Goal: Task Accomplishment & Management: Complete application form

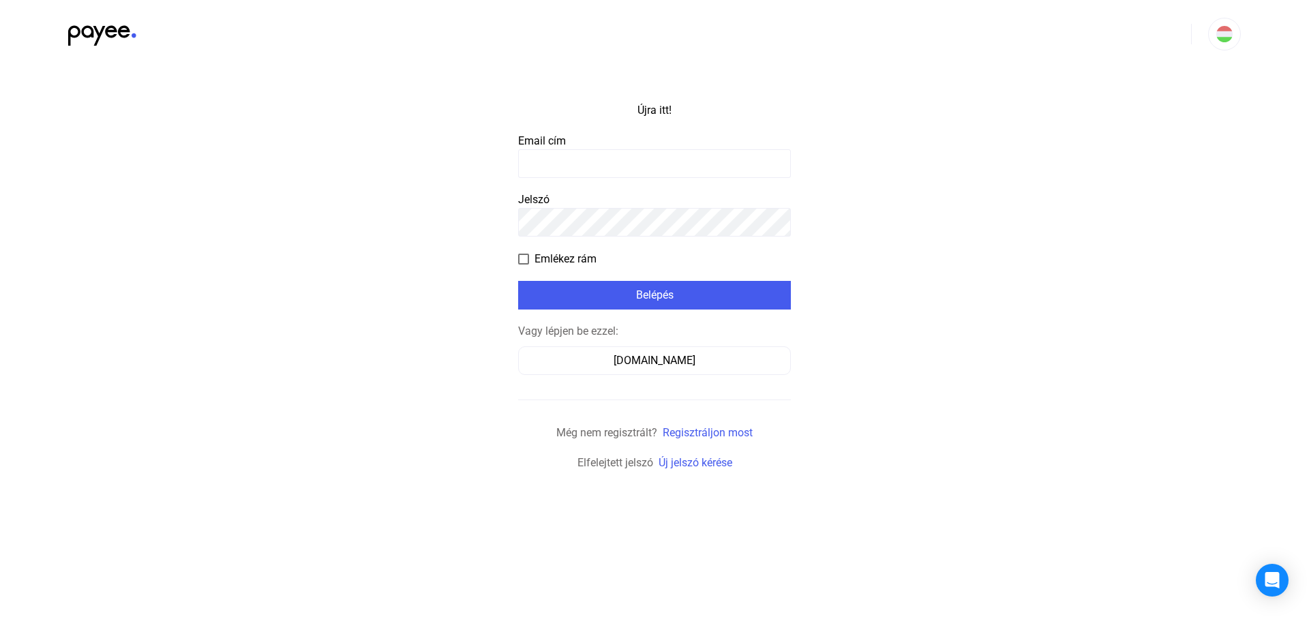
click at [590, 150] on input at bounding box center [654, 163] width 273 height 29
click at [640, 361] on font "[DOMAIN_NAME]" at bounding box center [655, 360] width 82 height 13
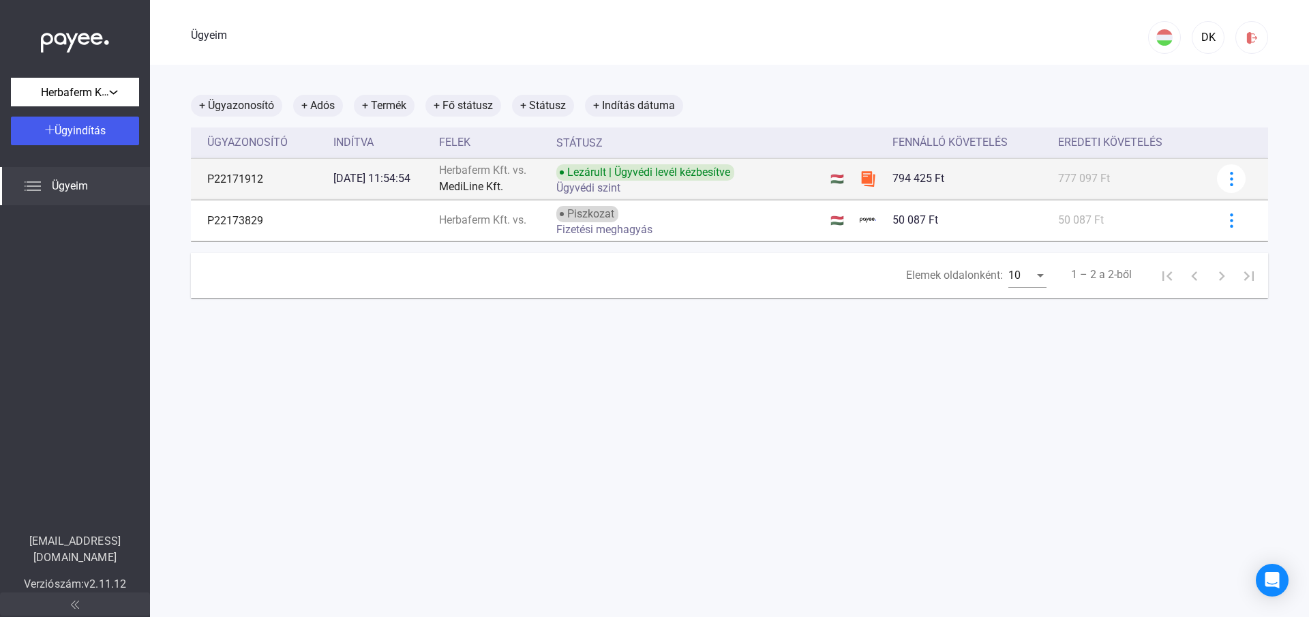
click at [588, 186] on font "Ügyvédi szint" at bounding box center [588, 187] width 64 height 13
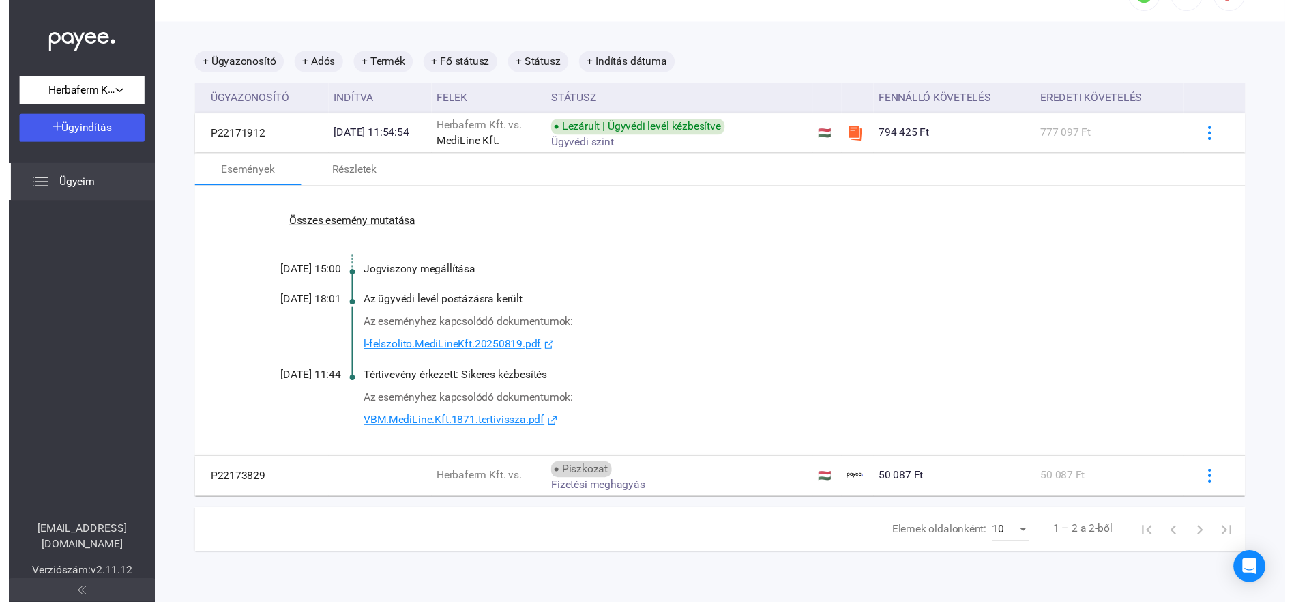
scroll to position [65, 0]
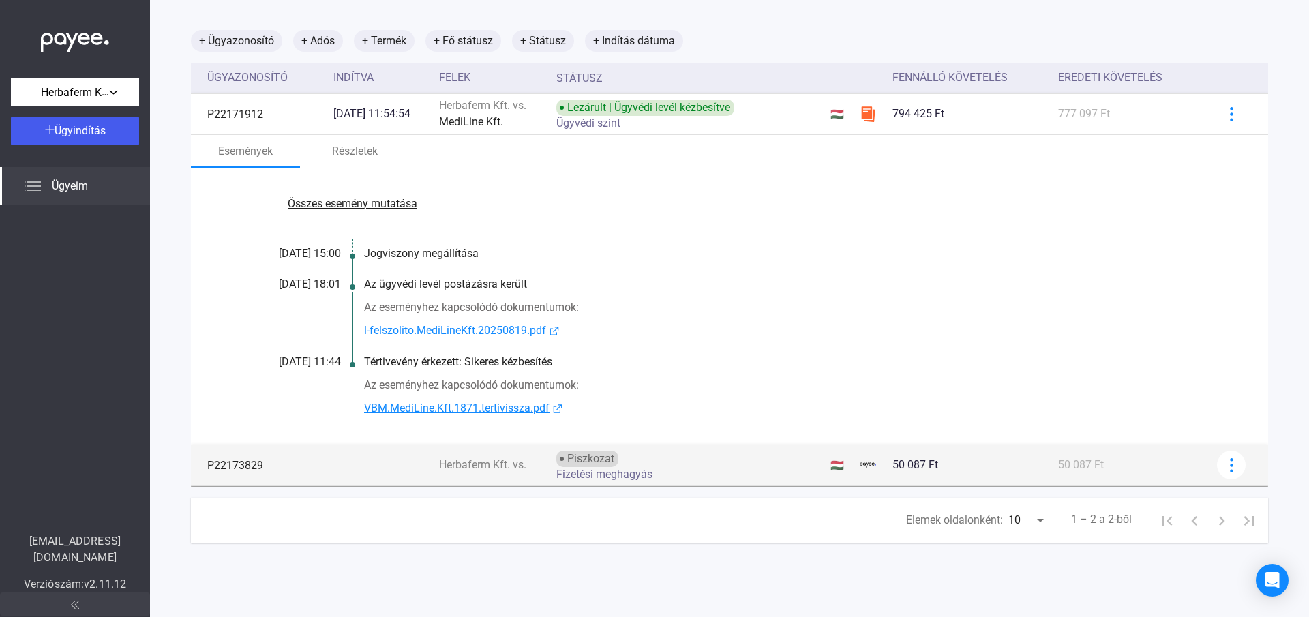
click at [608, 475] on font "Fizetési meghagyás" at bounding box center [604, 474] width 96 height 13
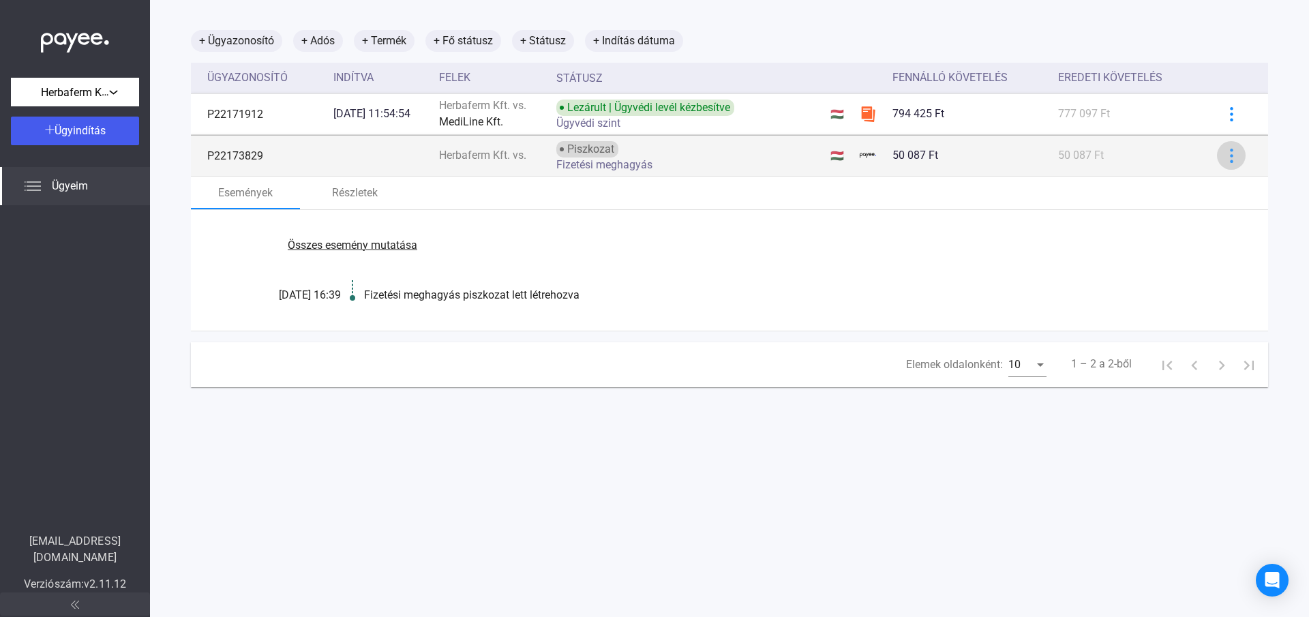
click at [1225, 153] on img at bounding box center [1232, 156] width 14 height 14
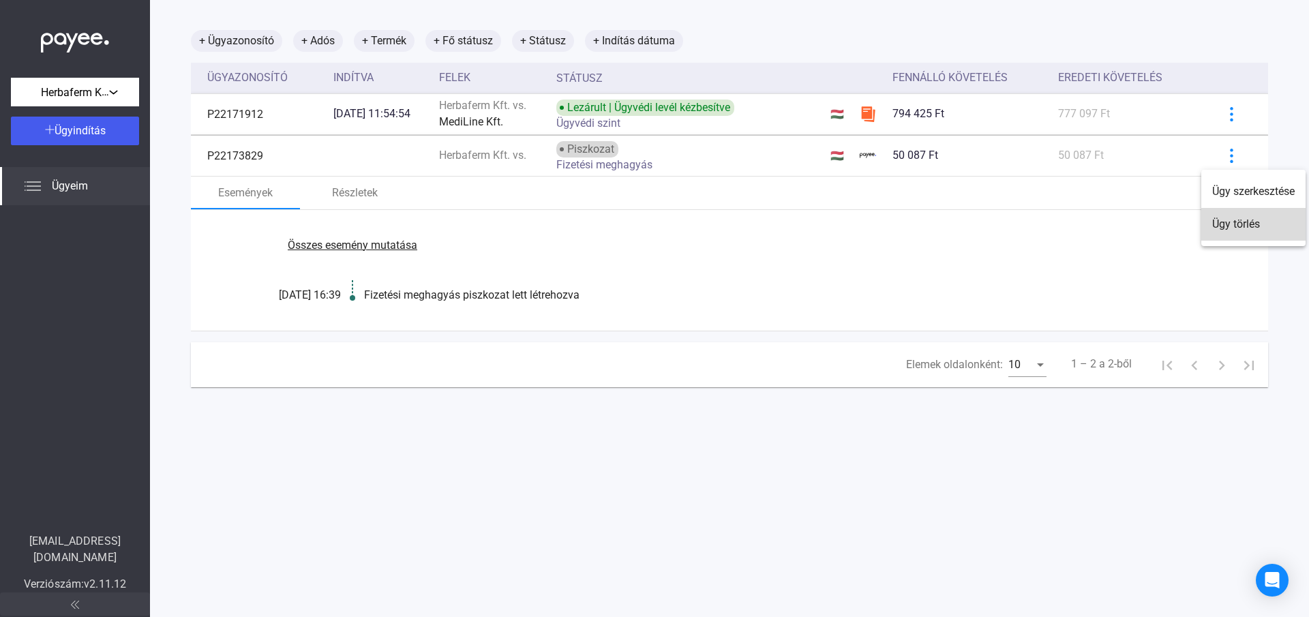
click at [1229, 226] on font "Ügy törlés" at bounding box center [1237, 224] width 48 height 13
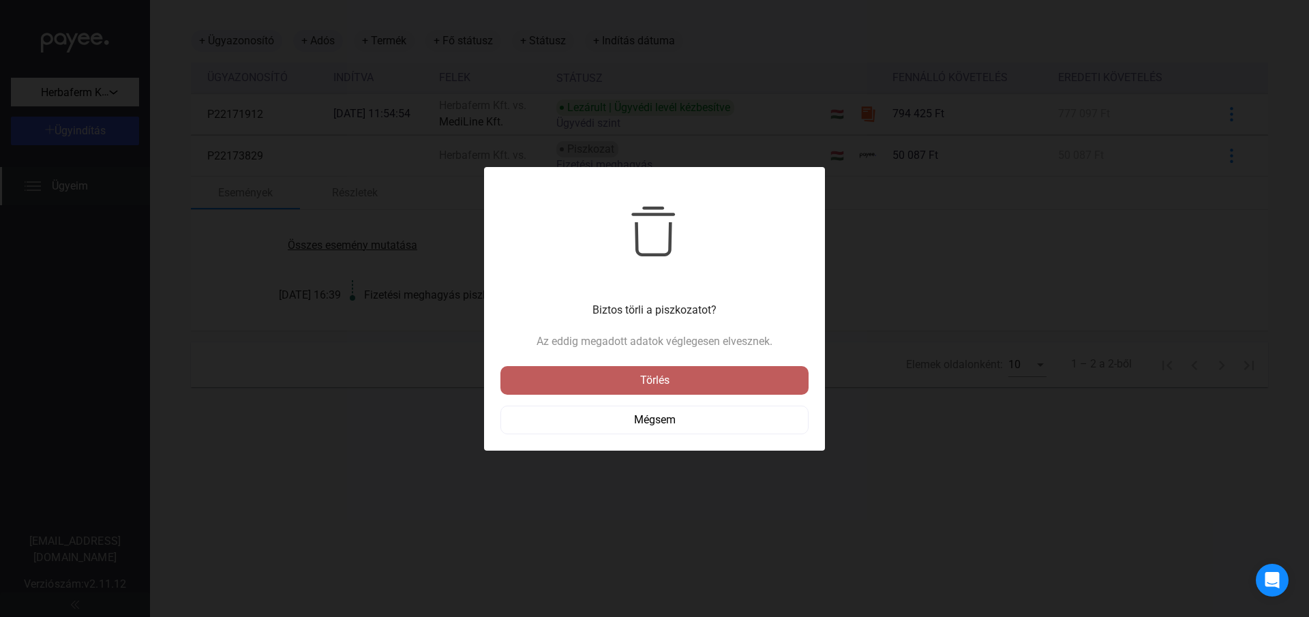
click at [637, 381] on div "Törlés" at bounding box center [655, 380] width 300 height 16
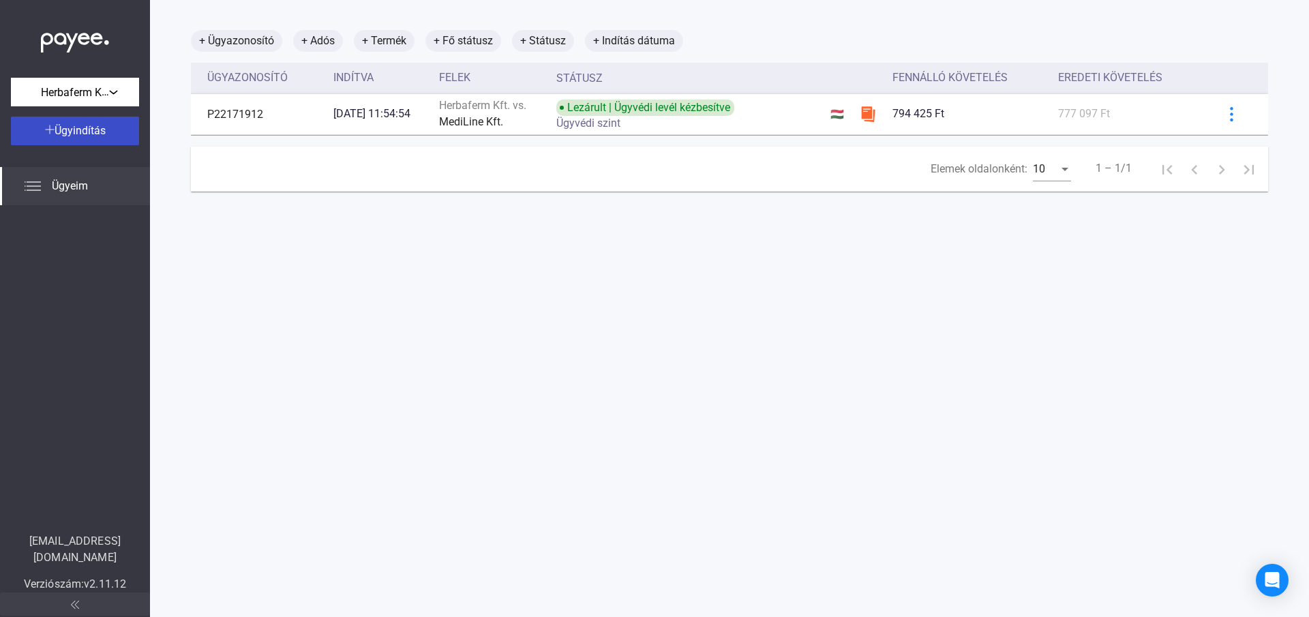
click at [76, 133] on font "Ügyindítás" at bounding box center [80, 130] width 51 height 13
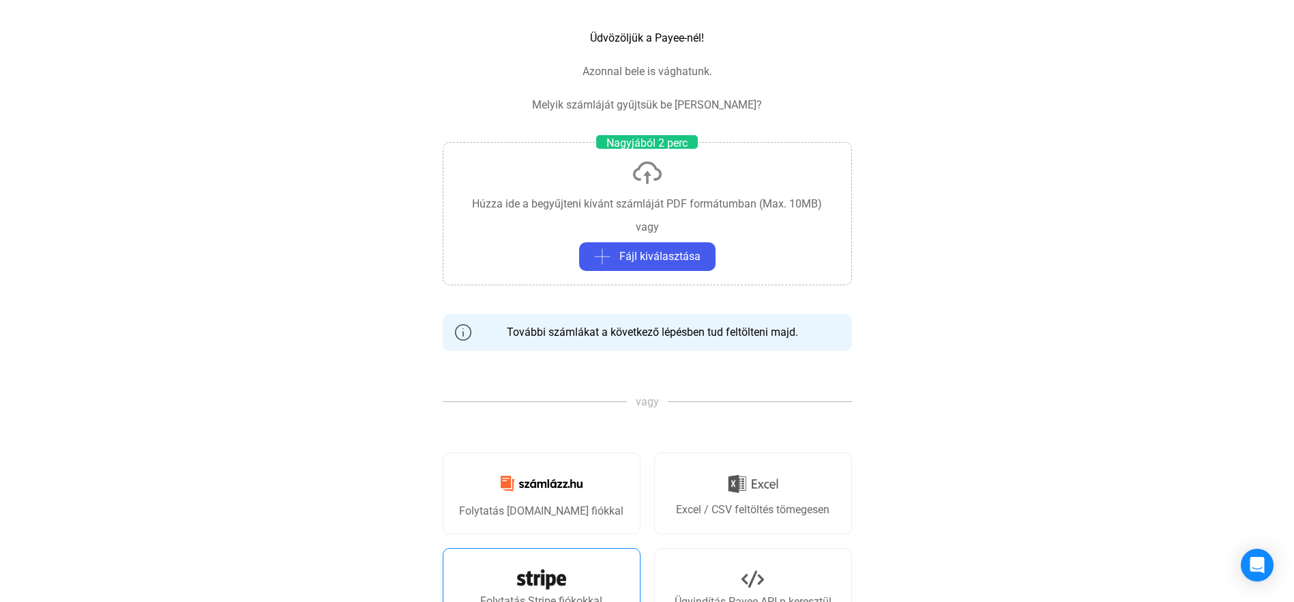
scroll to position [205, 0]
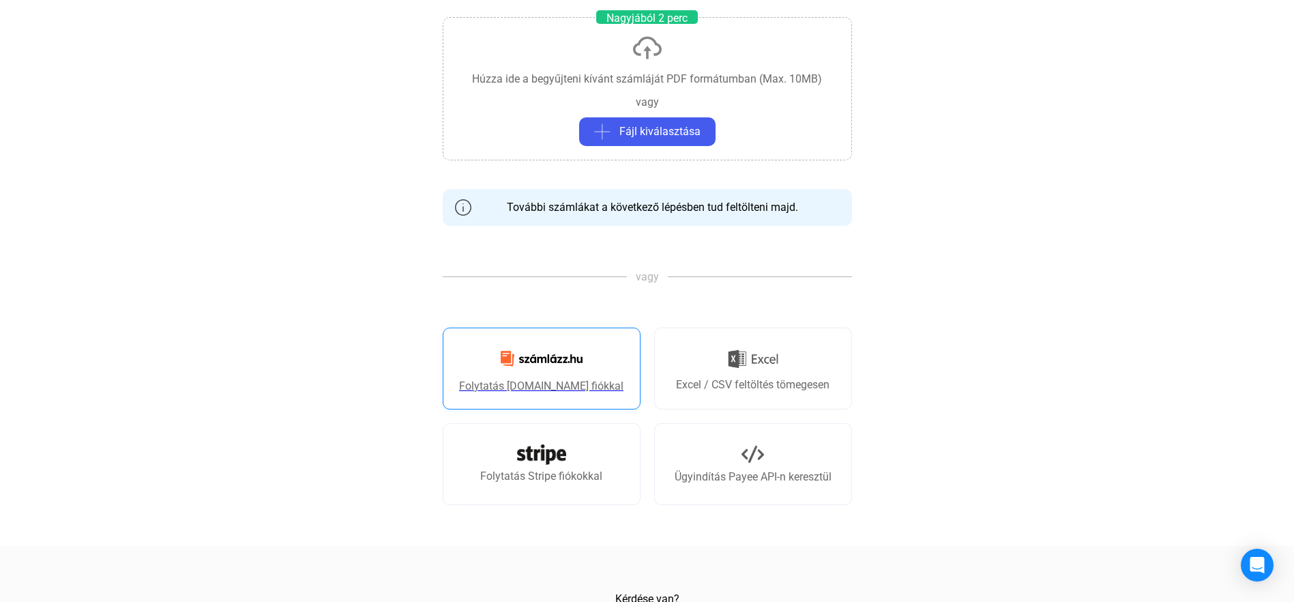
click at [529, 387] on font "Folytatás Számlázz.hu fiókkal" at bounding box center [541, 385] width 164 height 13
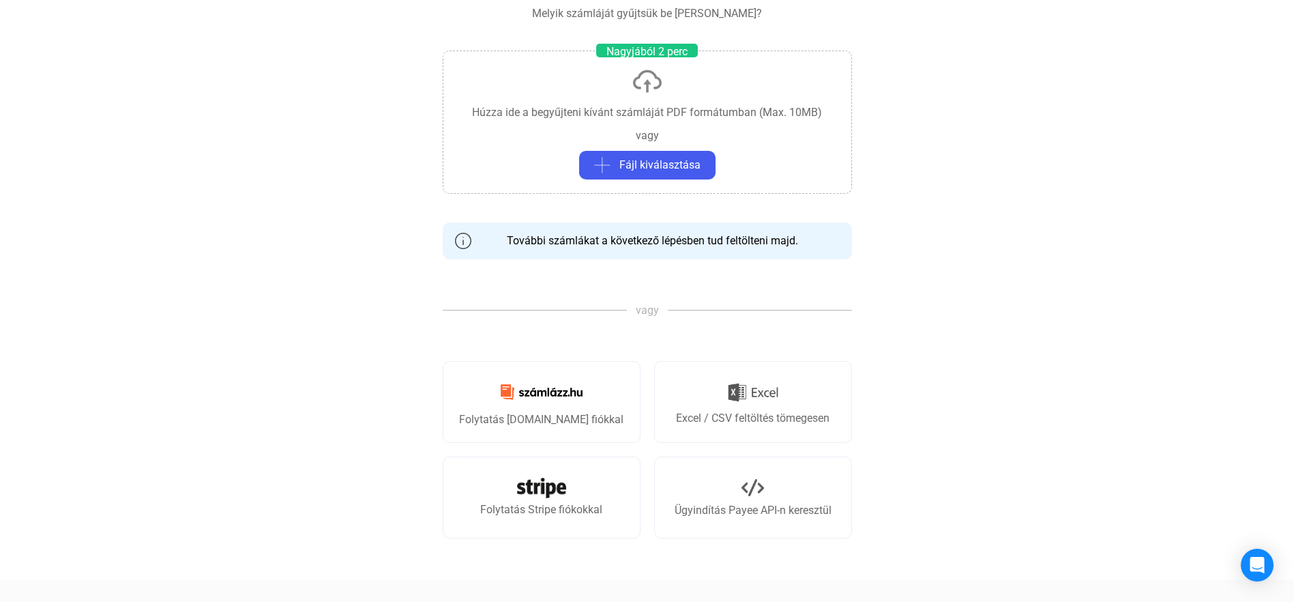
scroll to position [0, 0]
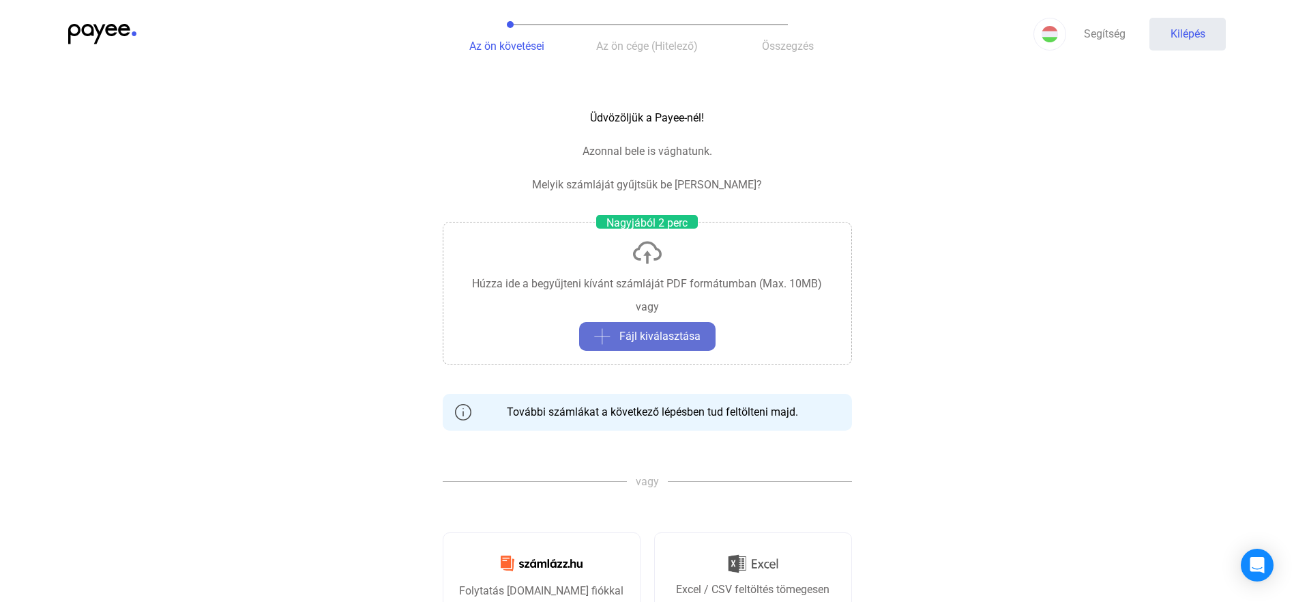
click at [648, 344] on span "Fájl kiválasztása" at bounding box center [659, 336] width 81 height 16
click at [674, 334] on font "Fájl kiválasztása" at bounding box center [659, 335] width 81 height 13
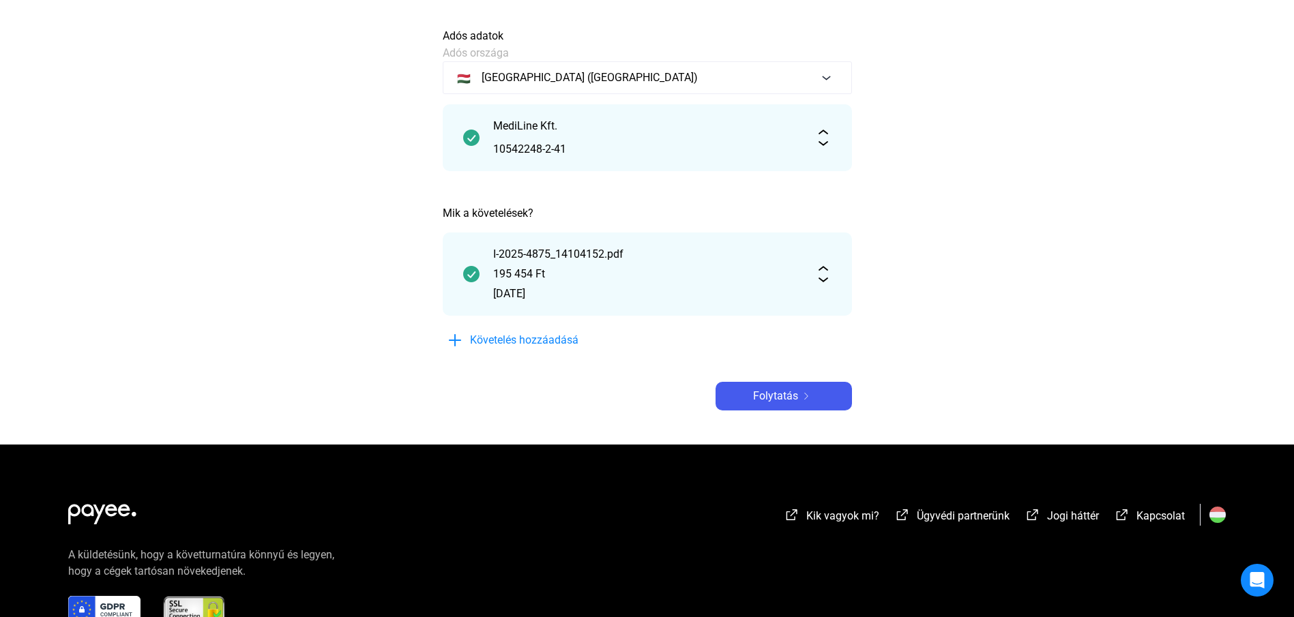
scroll to position [178, 0]
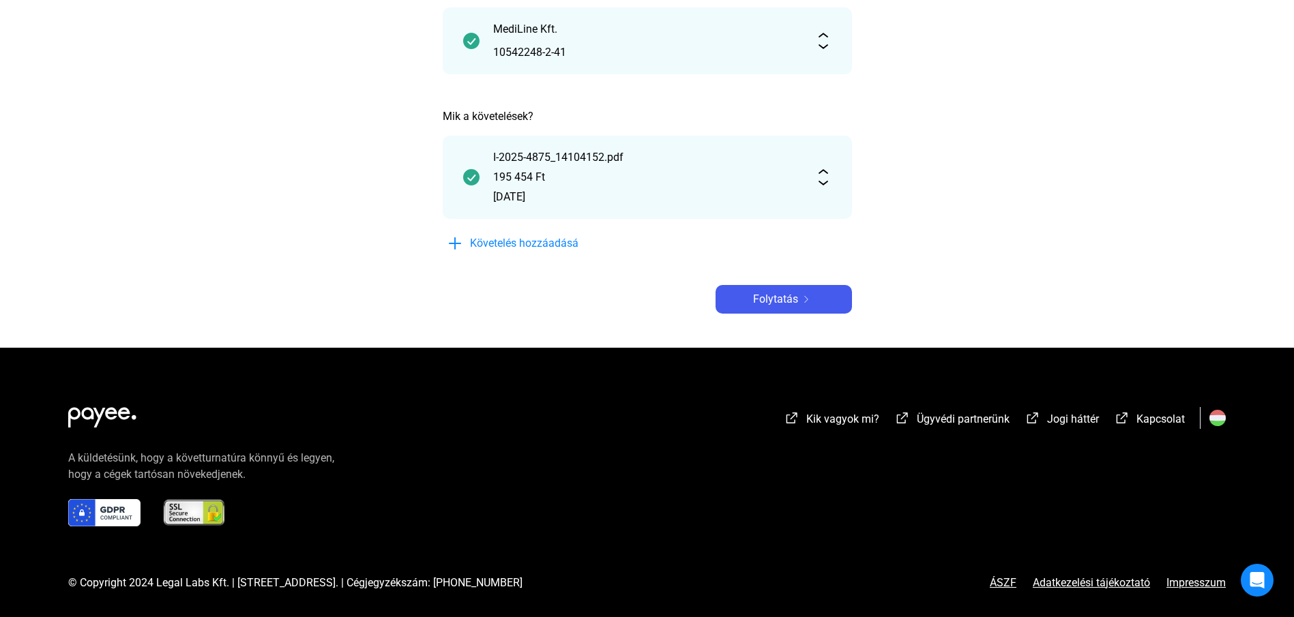
click at [825, 187] on div "I-2025-4875_14104152.pdf 195 454 Ft 2025.06.06." at bounding box center [647, 177] width 409 height 83
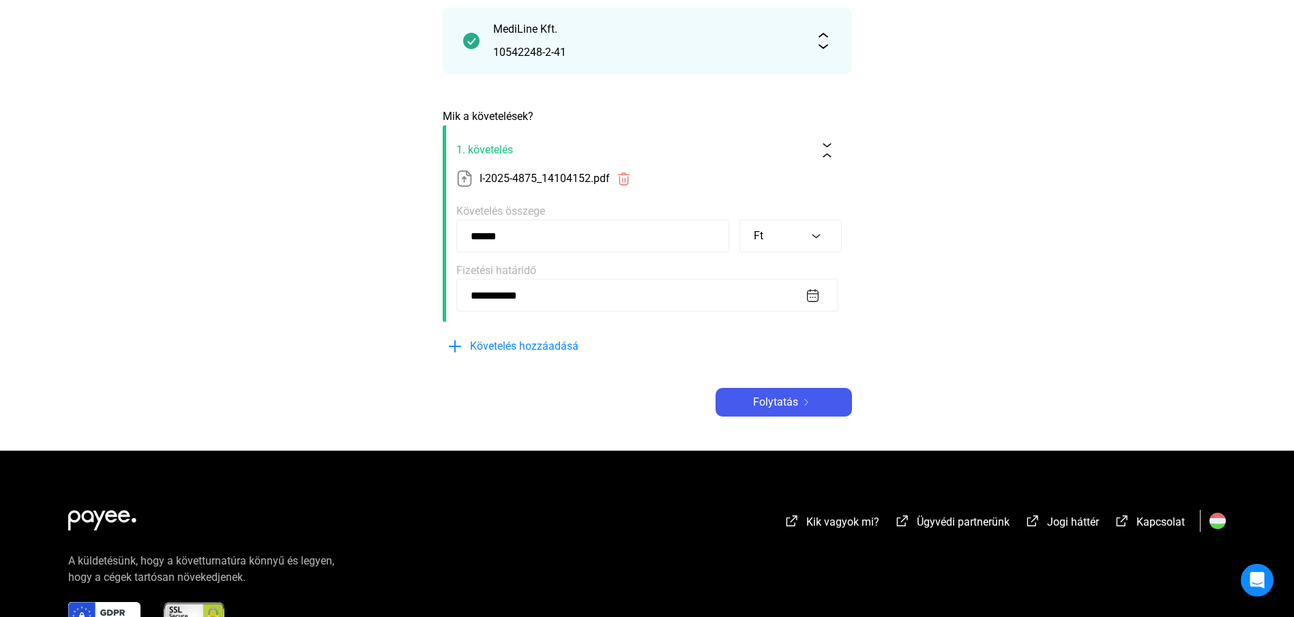
click at [785, 42] on div "MediLine Kft. 10542248-2-41" at bounding box center [647, 41] width 308 height 40
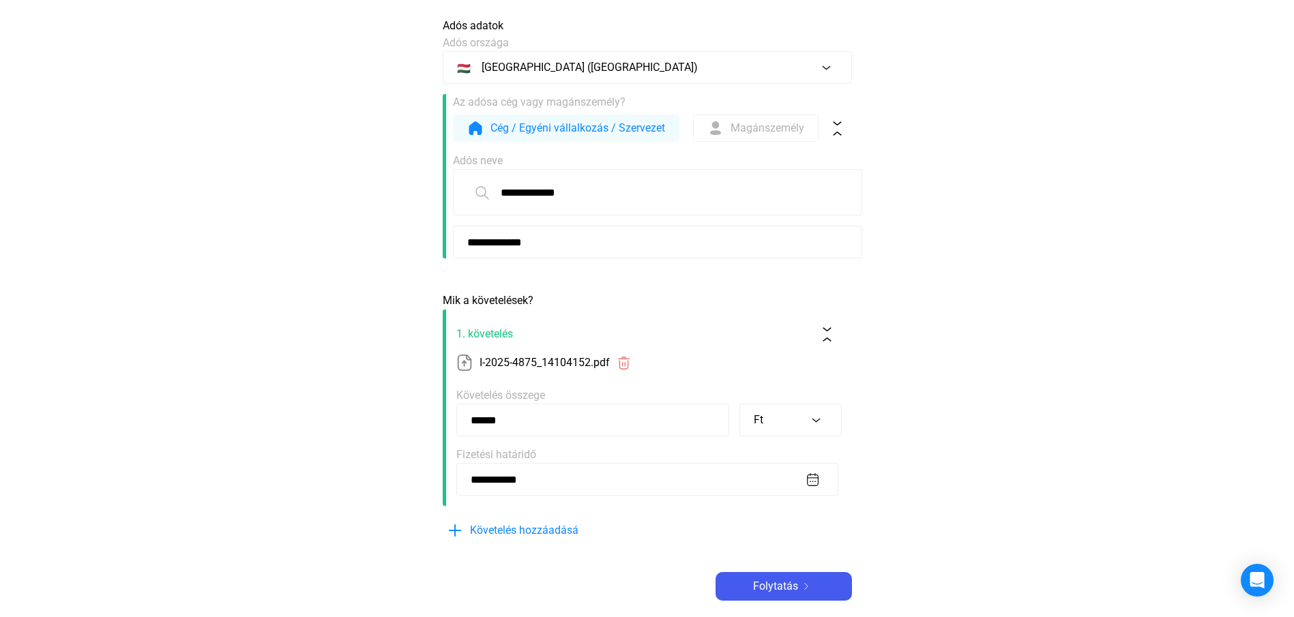
scroll to position [307, 0]
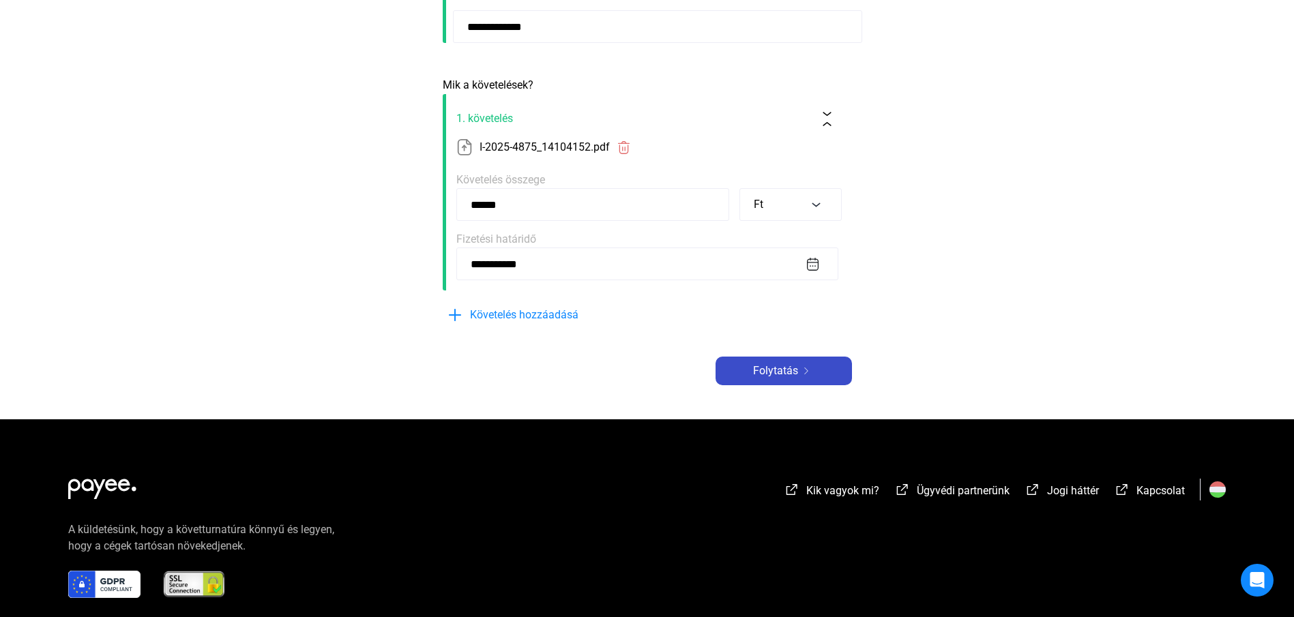
click at [764, 368] on font "Folytatás" at bounding box center [775, 370] width 45 height 13
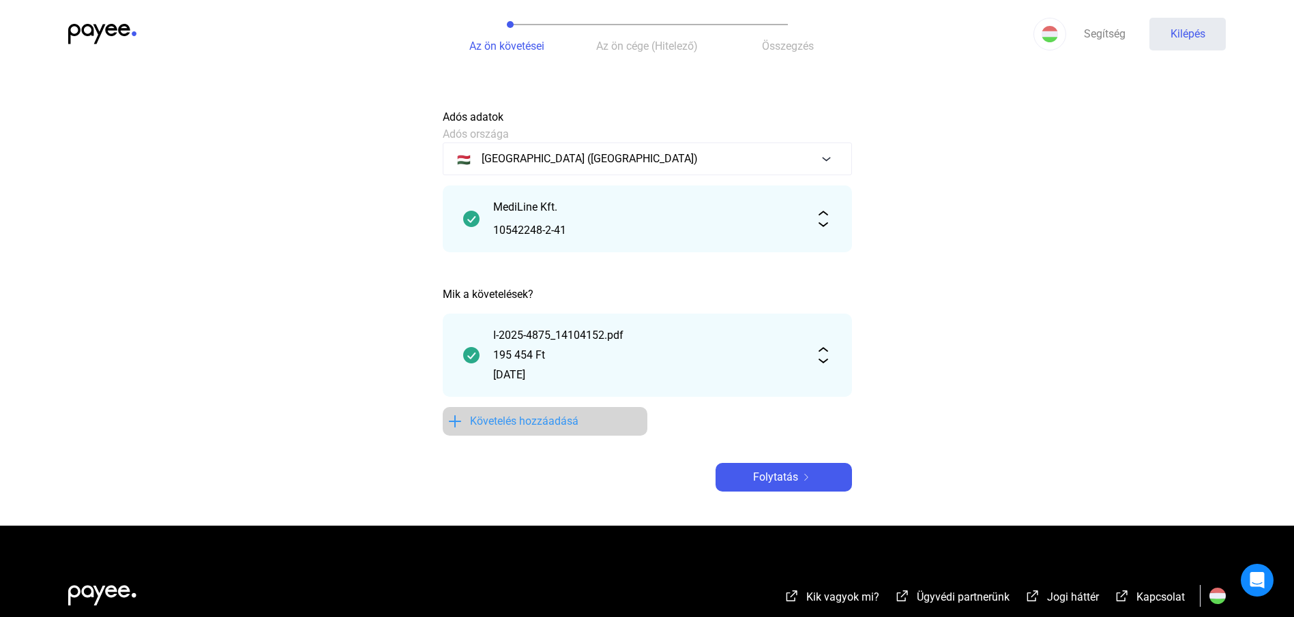
click at [503, 425] on font "Követelés hozzáadásá" at bounding box center [524, 421] width 108 height 13
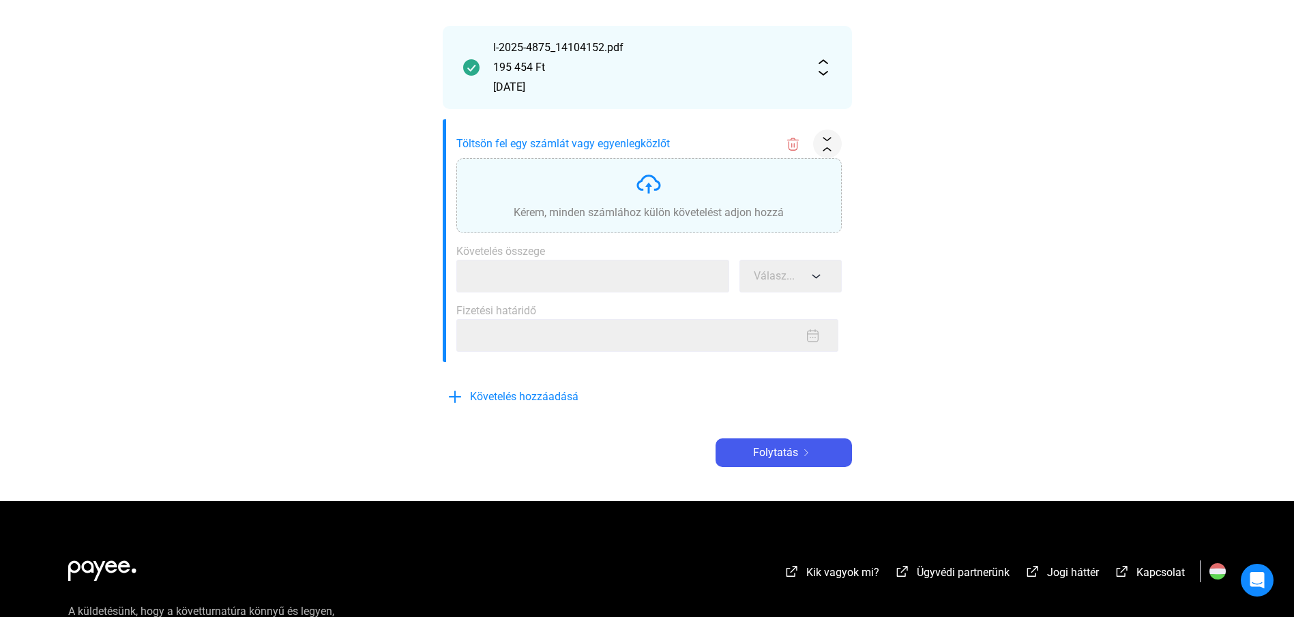
scroll to position [307, 0]
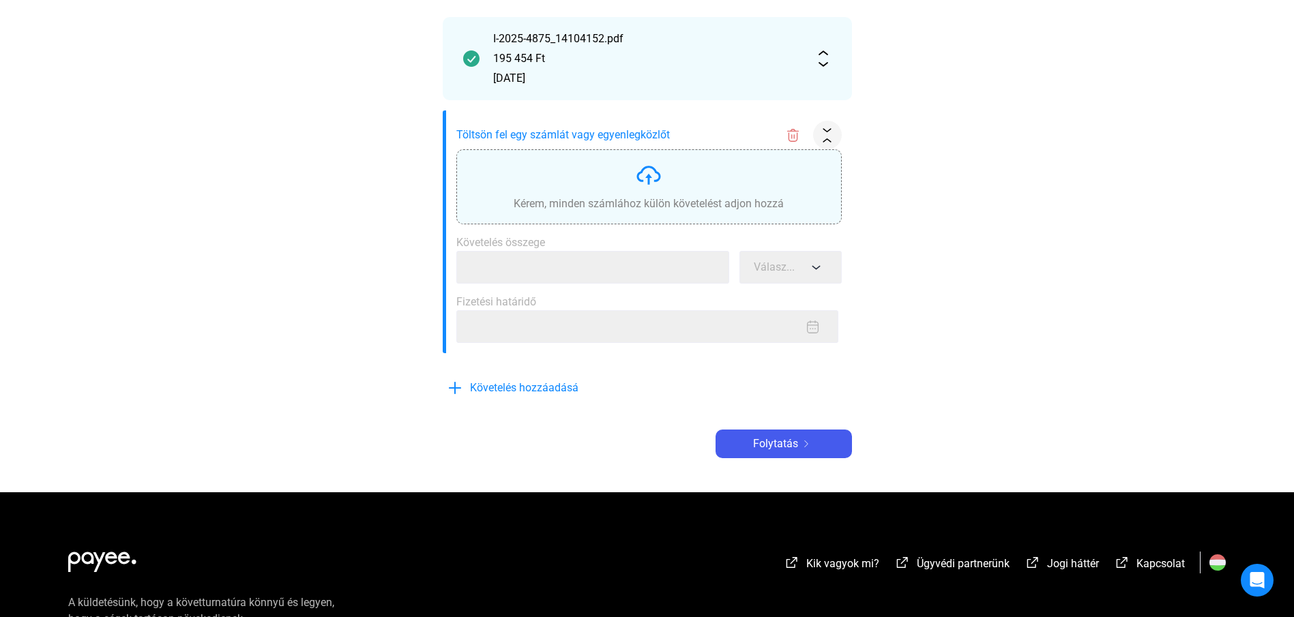
click at [657, 207] on font "Kérem, minden számlához külön követelést adjon hozzá" at bounding box center [649, 203] width 270 height 13
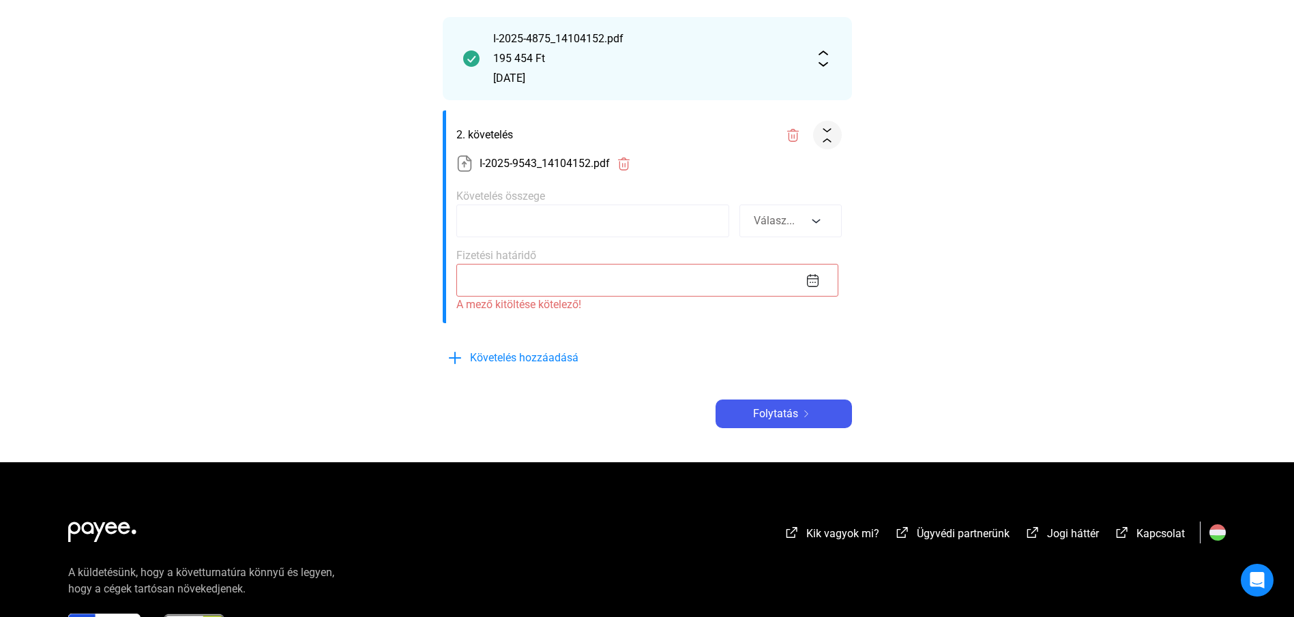
scroll to position [205, 0]
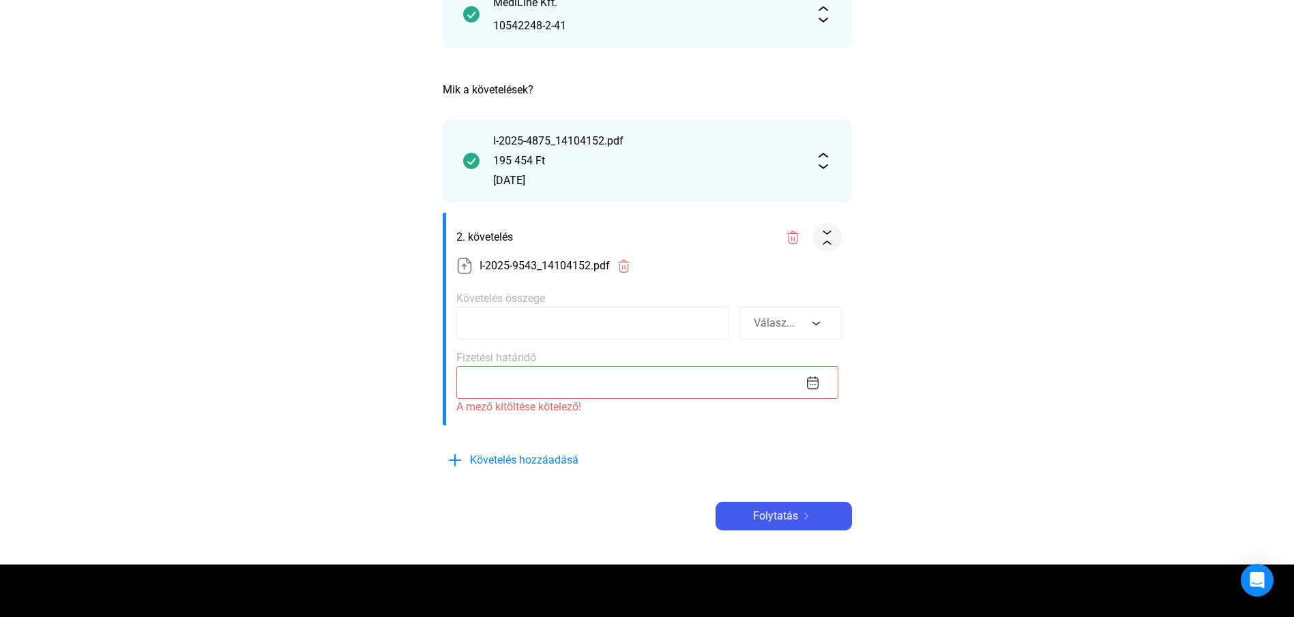
click at [610, 327] on input at bounding box center [592, 323] width 273 height 33
click at [792, 239] on img at bounding box center [793, 238] width 14 height 14
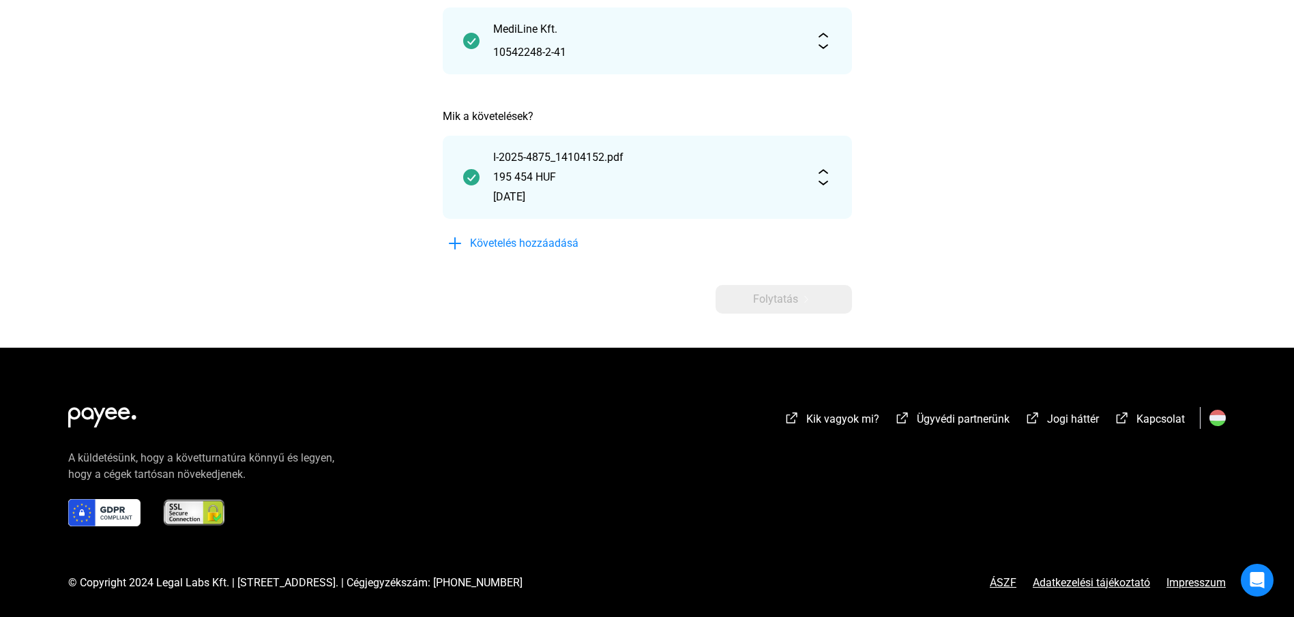
scroll to position [178, 0]
click at [535, 243] on font "Követelés hozzáadásá" at bounding box center [524, 243] width 108 height 13
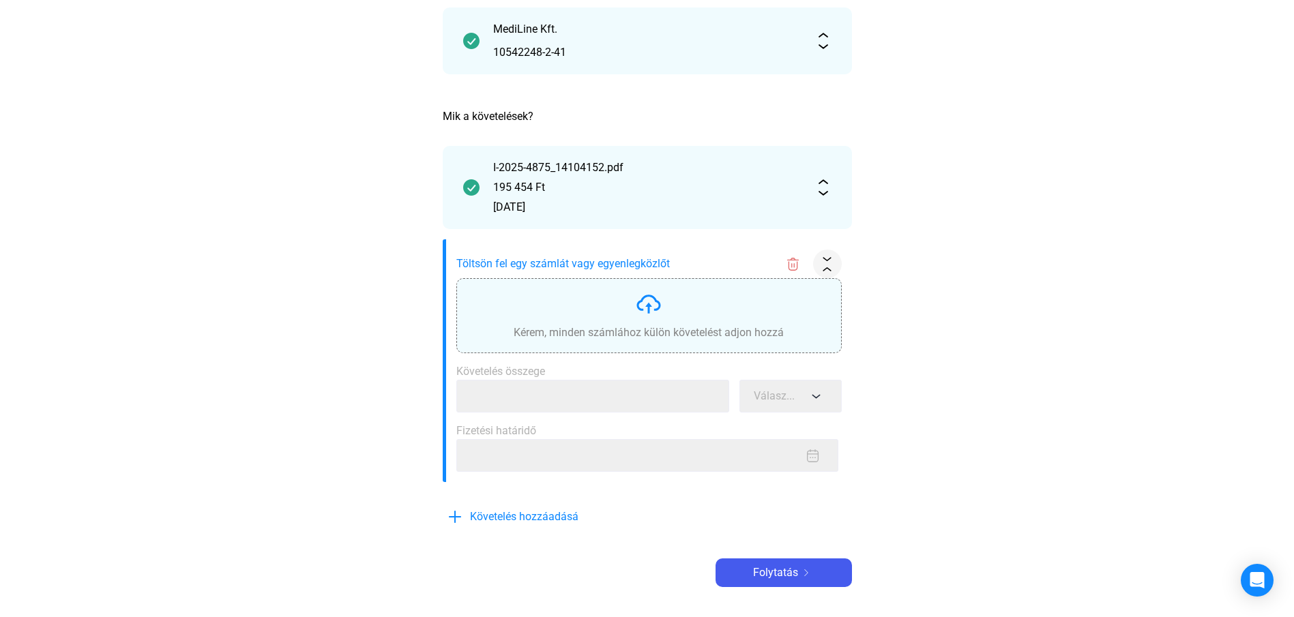
click at [651, 308] on img at bounding box center [648, 304] width 27 height 27
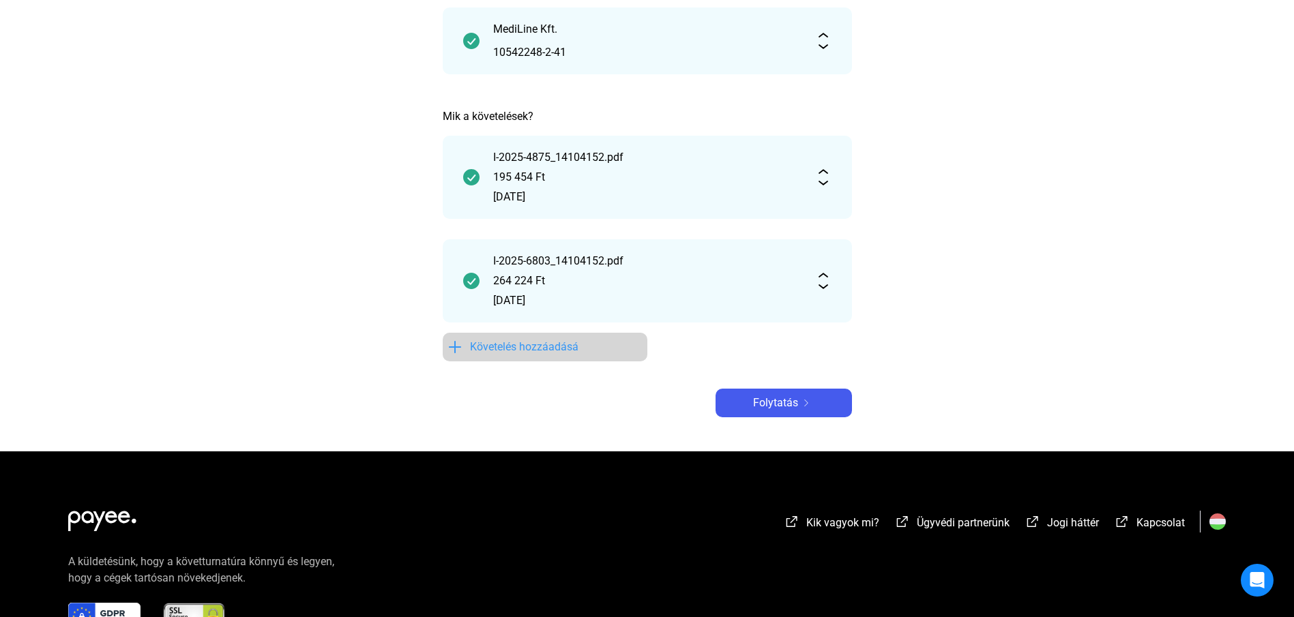
click at [484, 344] on font "Követelés hozzáadásá" at bounding box center [524, 346] width 108 height 13
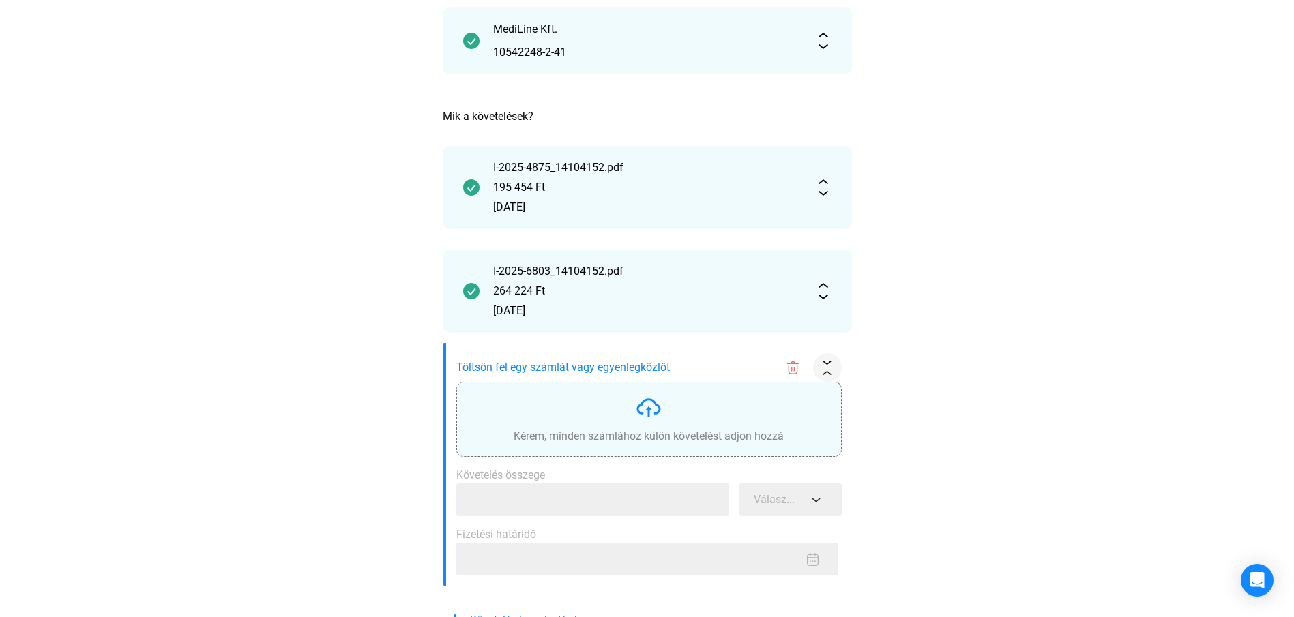
click at [635, 428] on div "Kérem, minden számlához külön követelést adjon hozzá" at bounding box center [649, 436] width 270 height 16
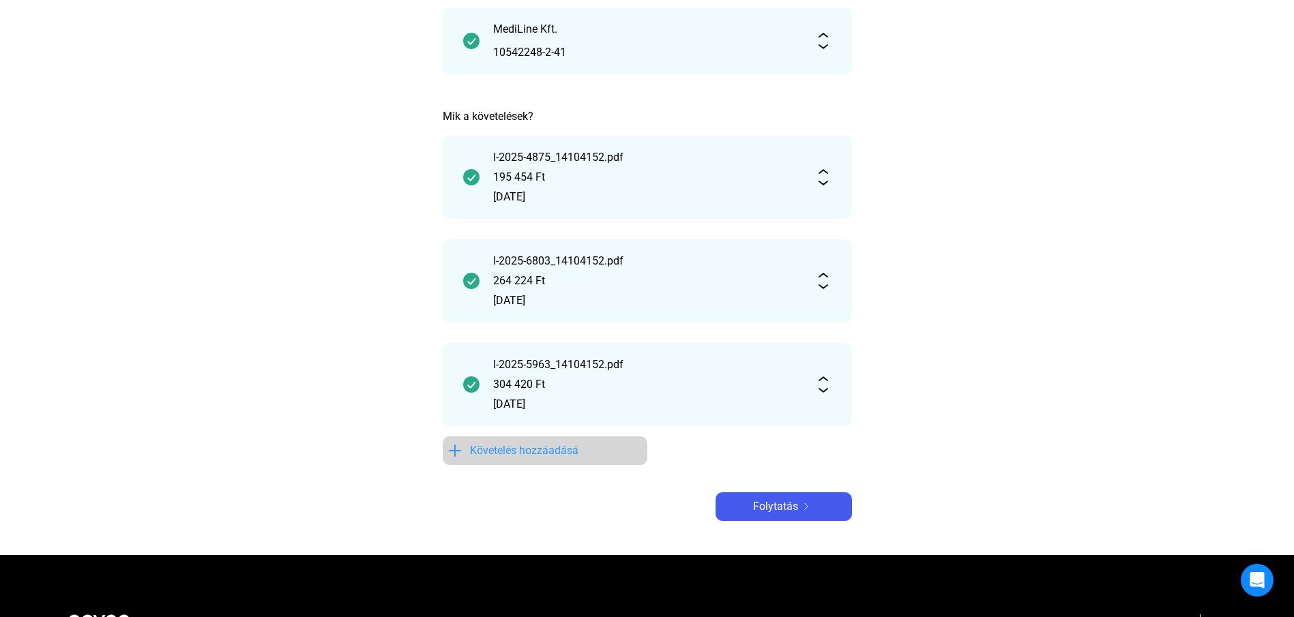
click at [522, 455] on font "Követelés hozzáadásá" at bounding box center [524, 450] width 108 height 13
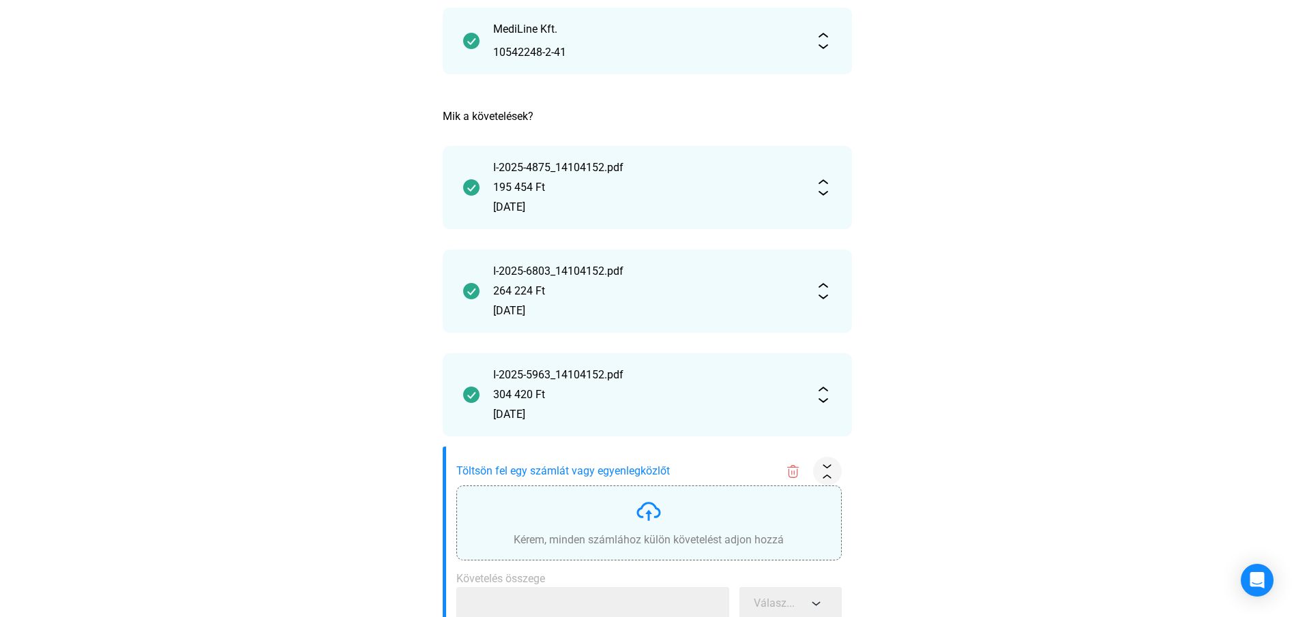
click at [636, 522] on img at bounding box center [648, 511] width 27 height 27
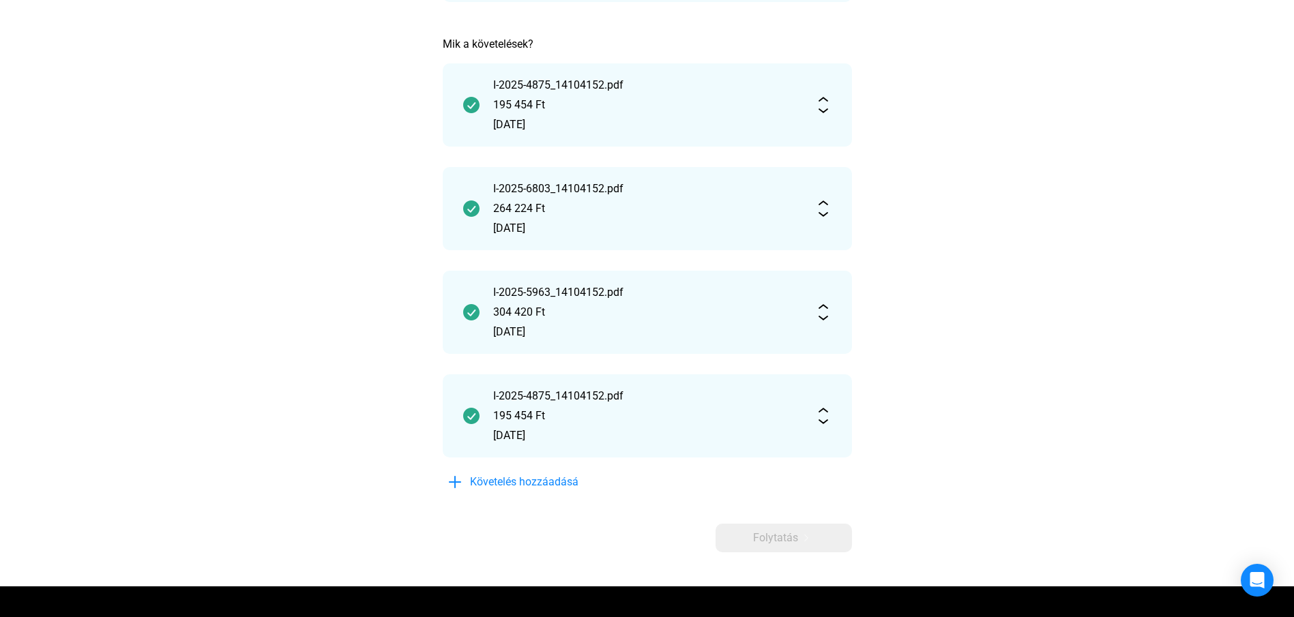
scroll to position [280, 0]
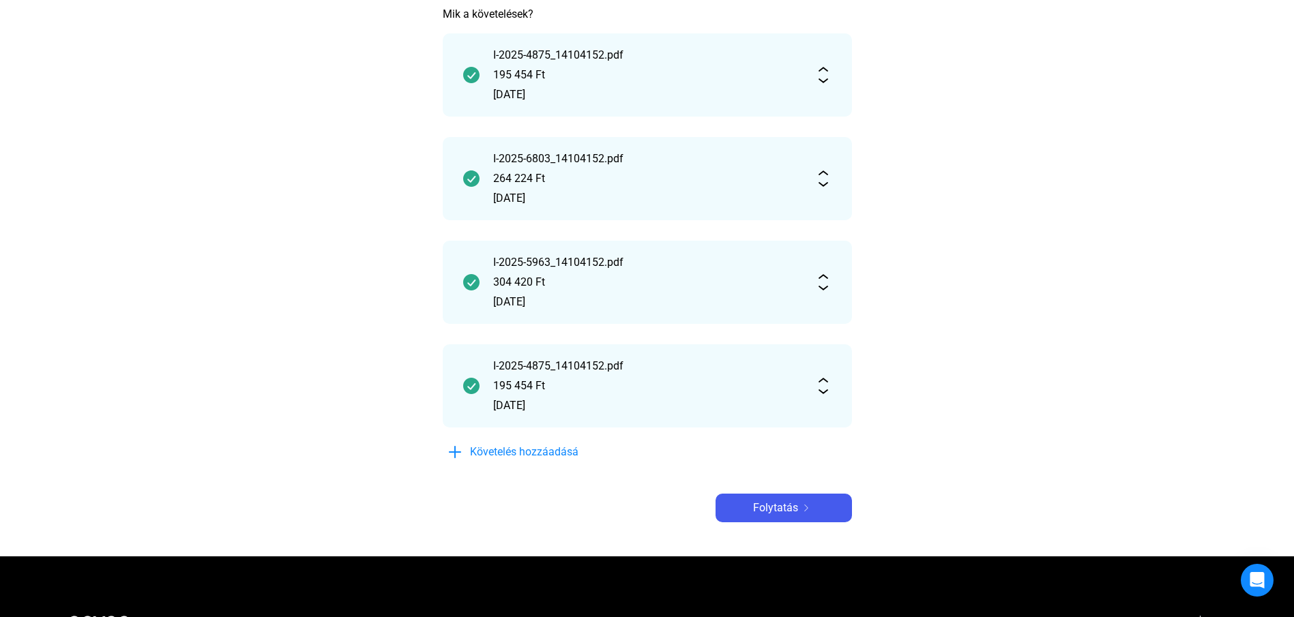
click at [825, 386] on img at bounding box center [823, 386] width 16 height 16
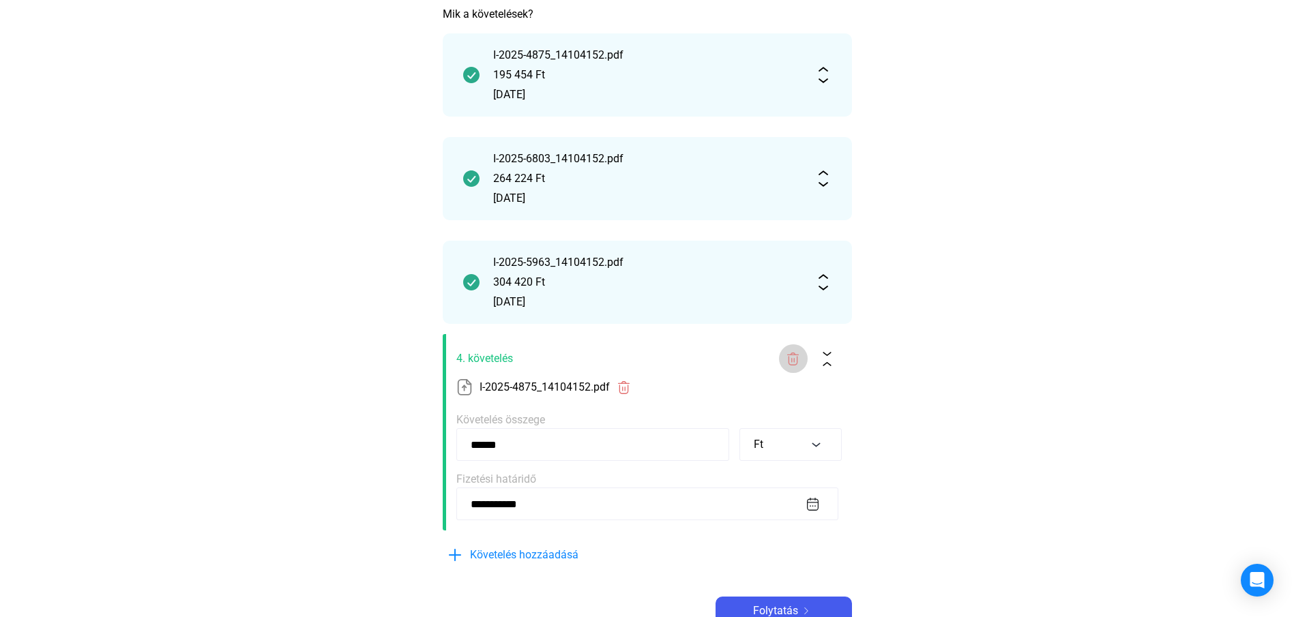
click at [788, 362] on img at bounding box center [793, 359] width 14 height 14
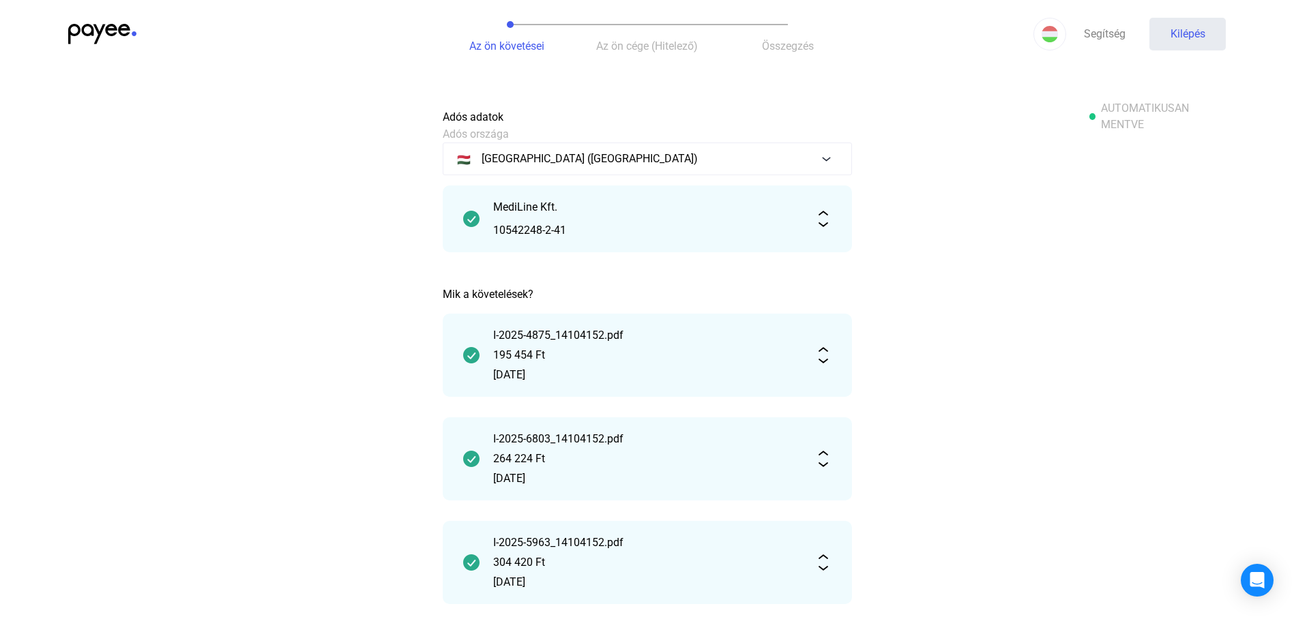
scroll to position [102, 0]
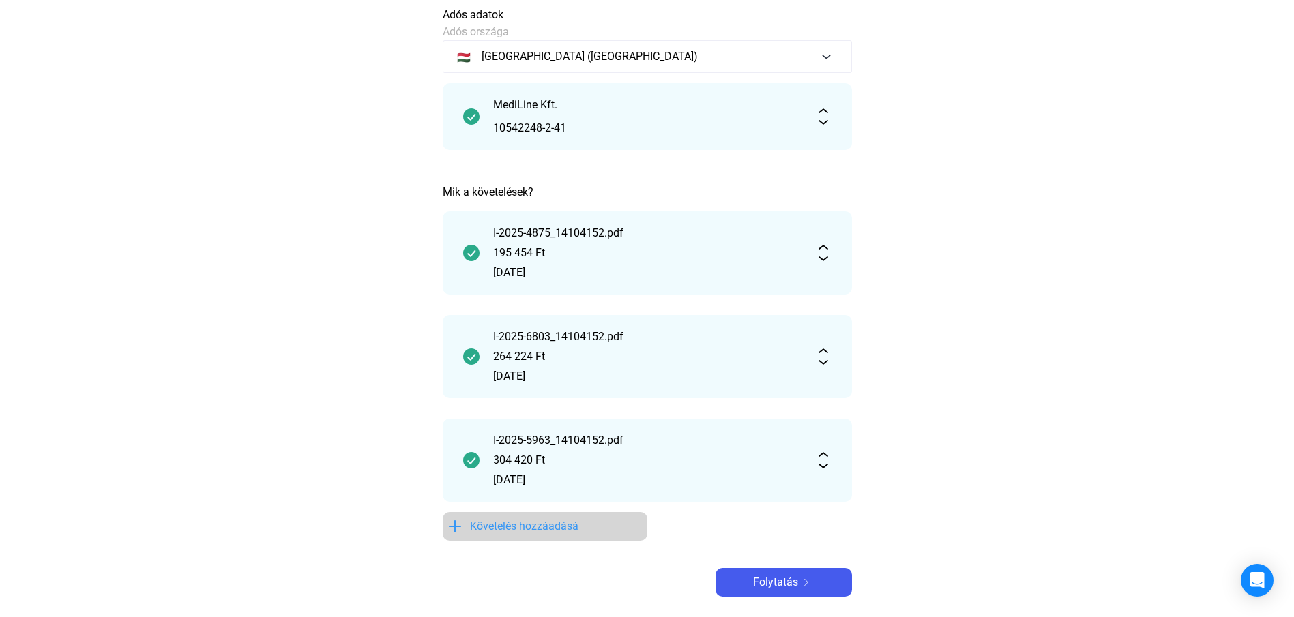
click at [513, 514] on button "Követelés hozzáadásá" at bounding box center [545, 526] width 205 height 29
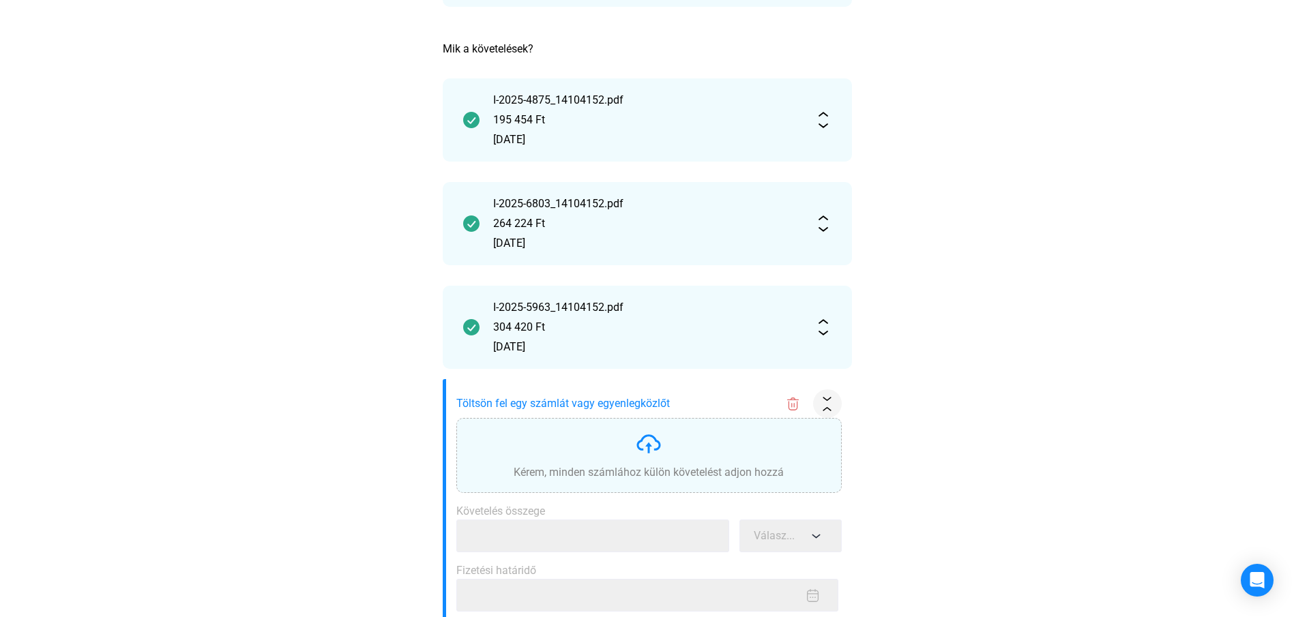
scroll to position [409, 0]
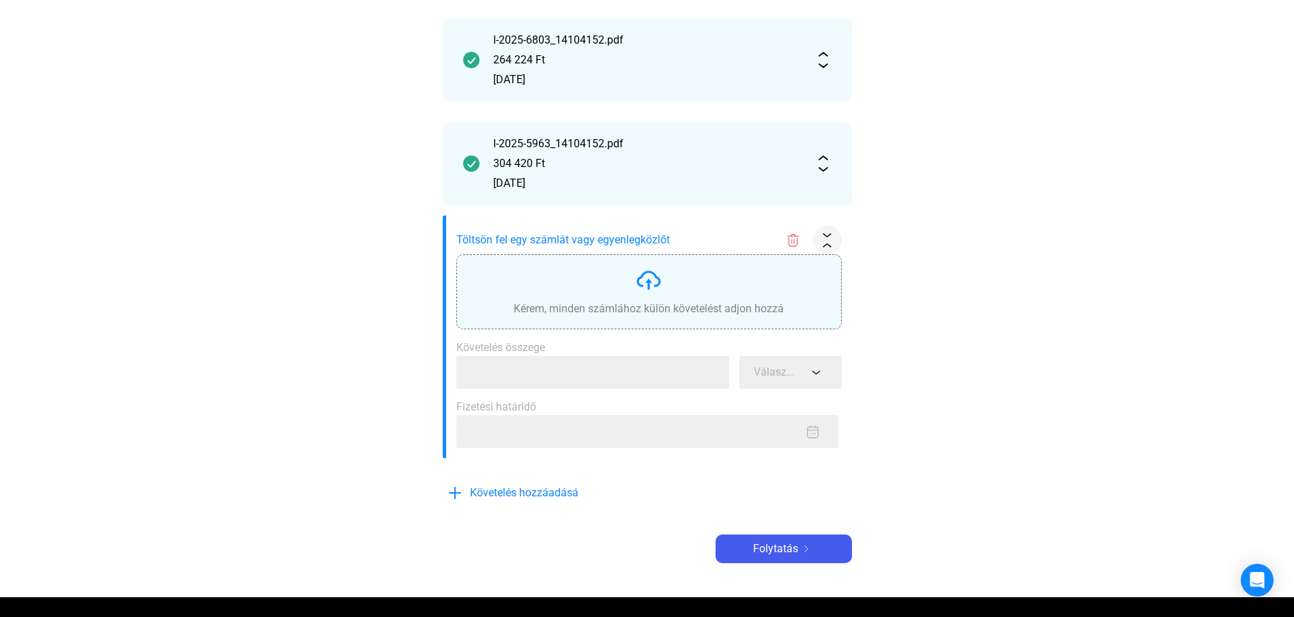
click at [597, 311] on font "Kérem, minden számlához külön követelést adjon hozzá" at bounding box center [649, 308] width 270 height 13
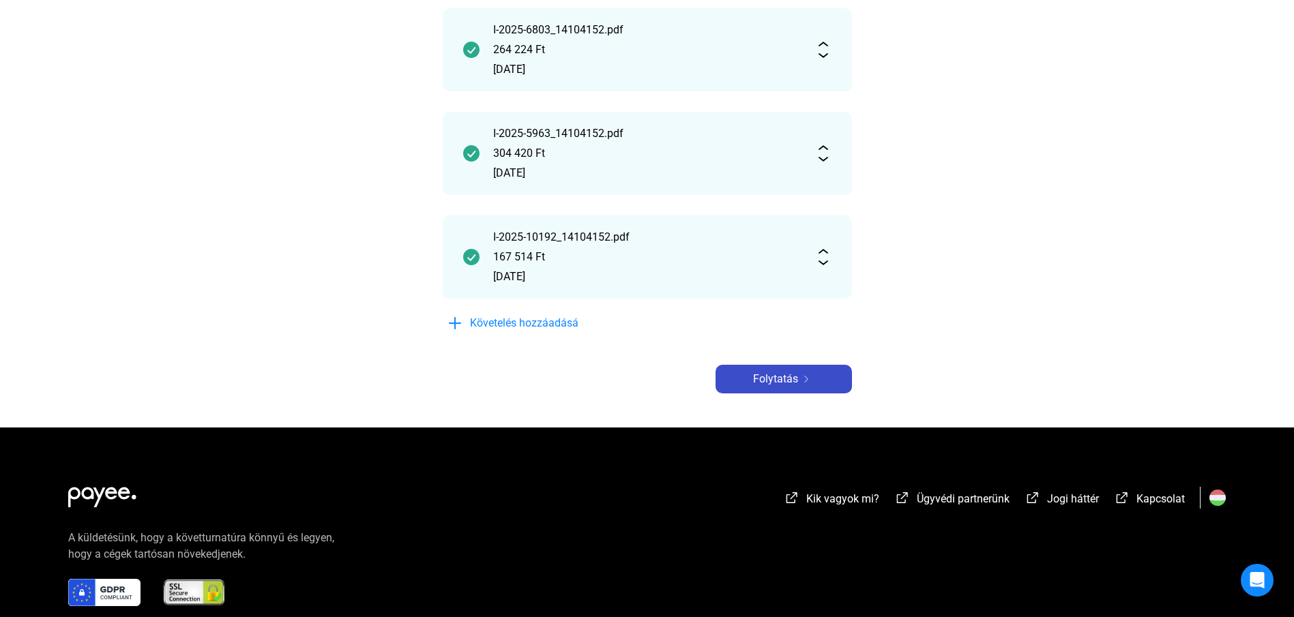
click at [783, 373] on font "Folytatás" at bounding box center [775, 378] width 45 height 13
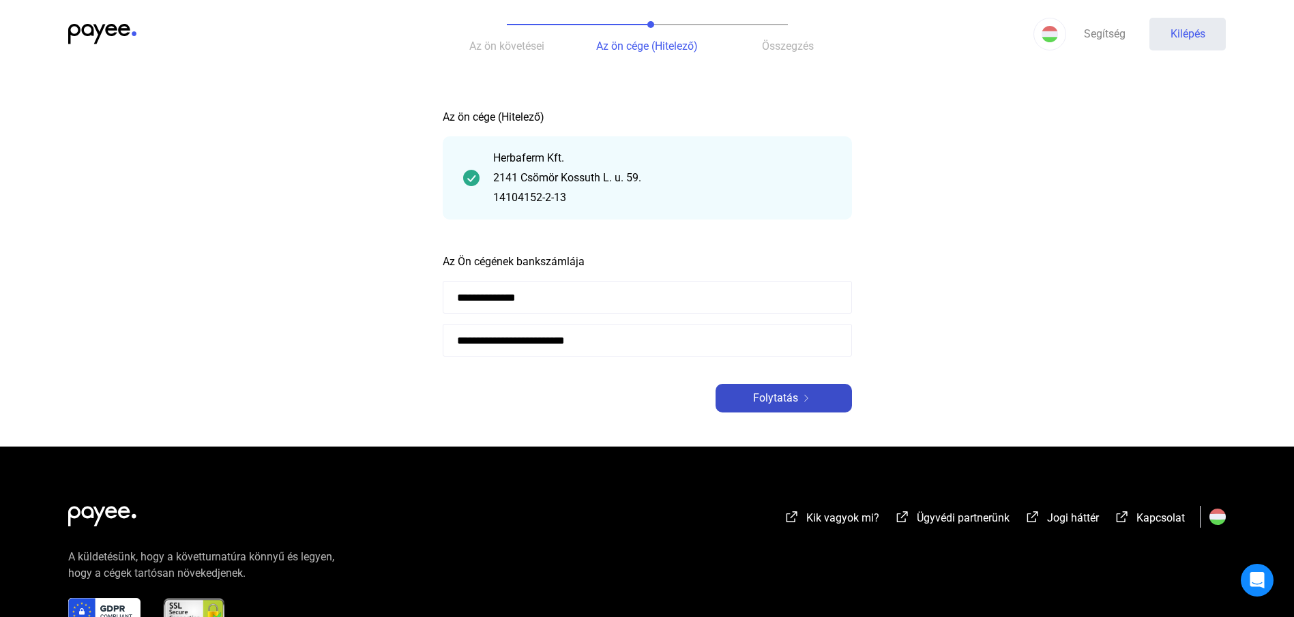
click at [765, 398] on font "Folytatás" at bounding box center [775, 397] width 45 height 13
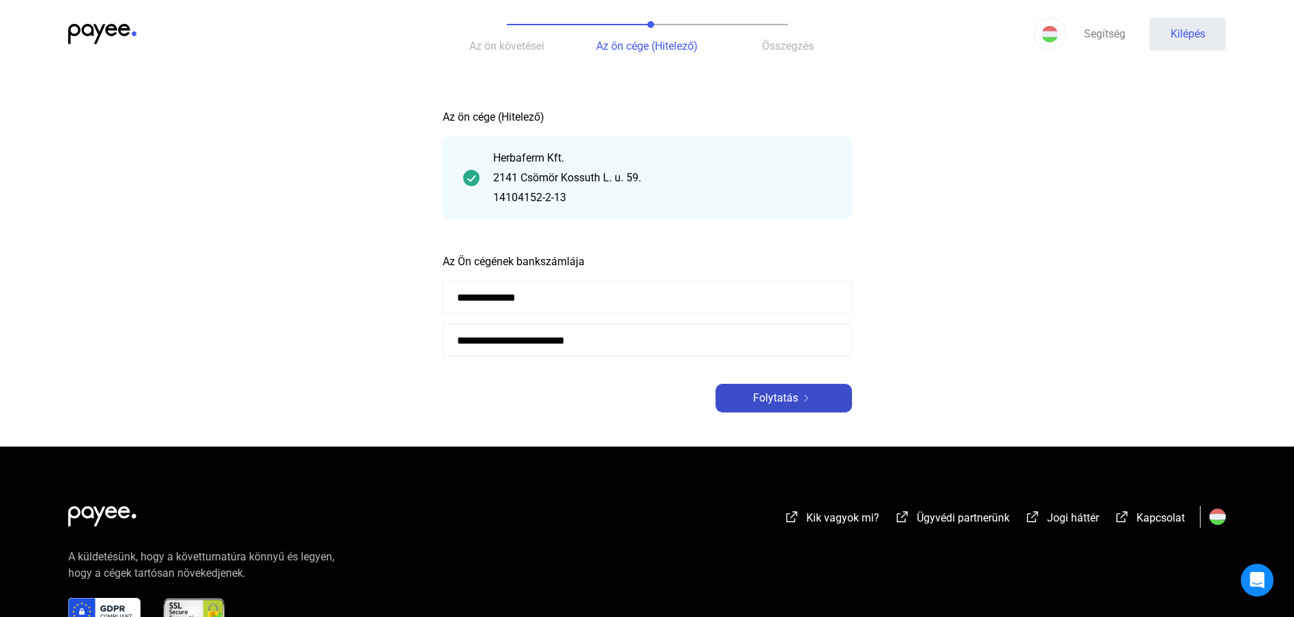
click at [767, 395] on font "Folytatás" at bounding box center [775, 397] width 45 height 13
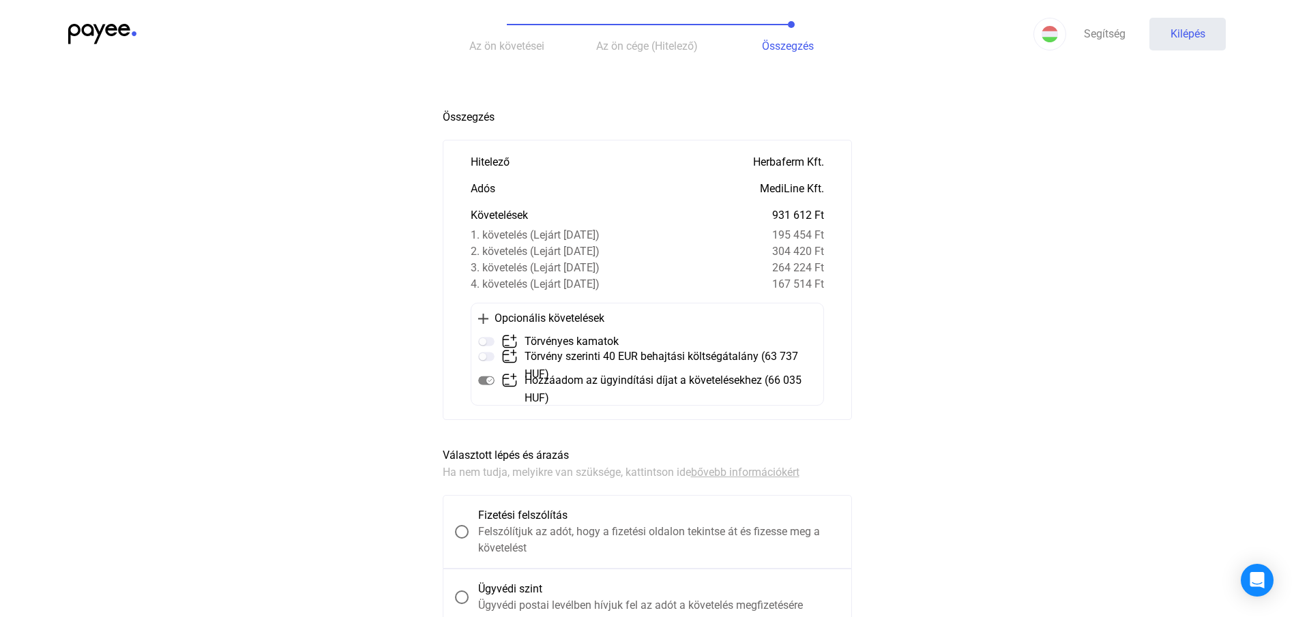
scroll to position [102, 0]
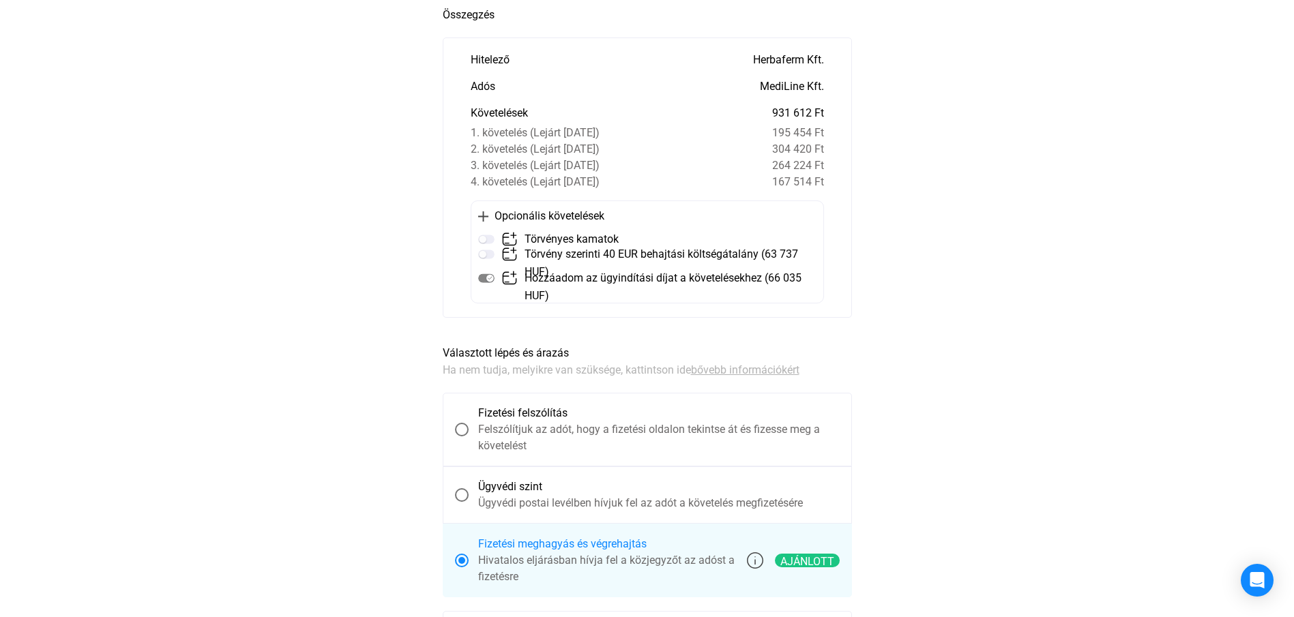
click at [770, 172] on div "3. követelés (Lejárt 2025.07.31.)" at bounding box center [621, 166] width 301 height 16
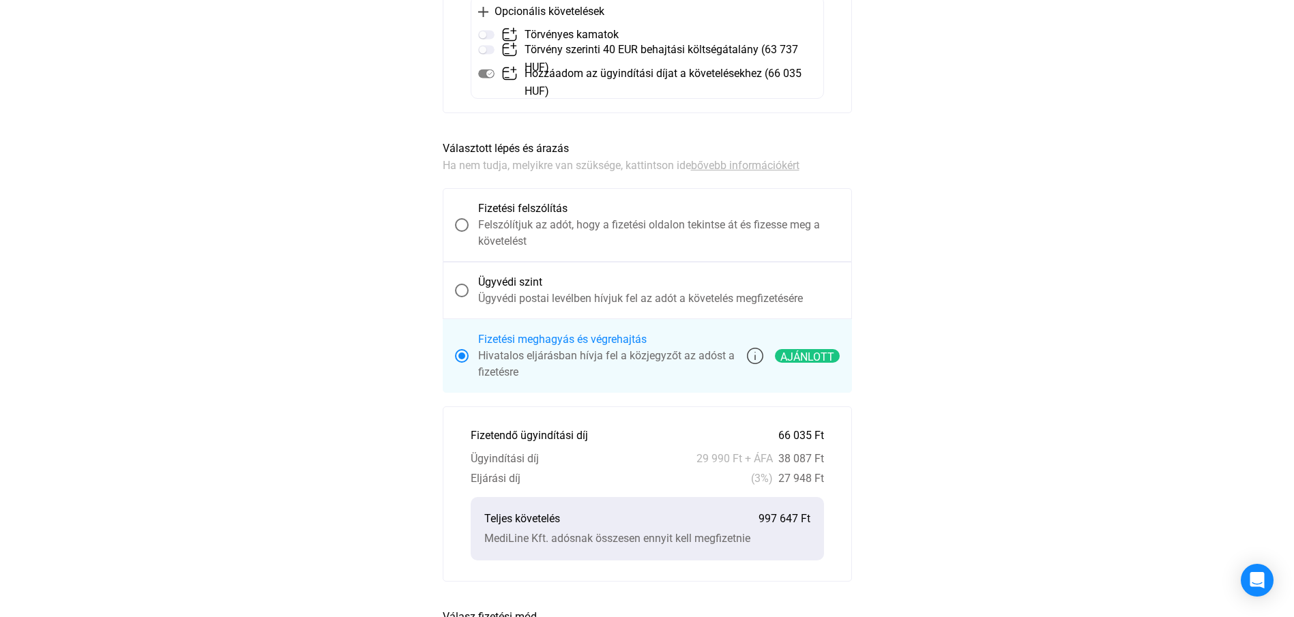
scroll to position [0, 0]
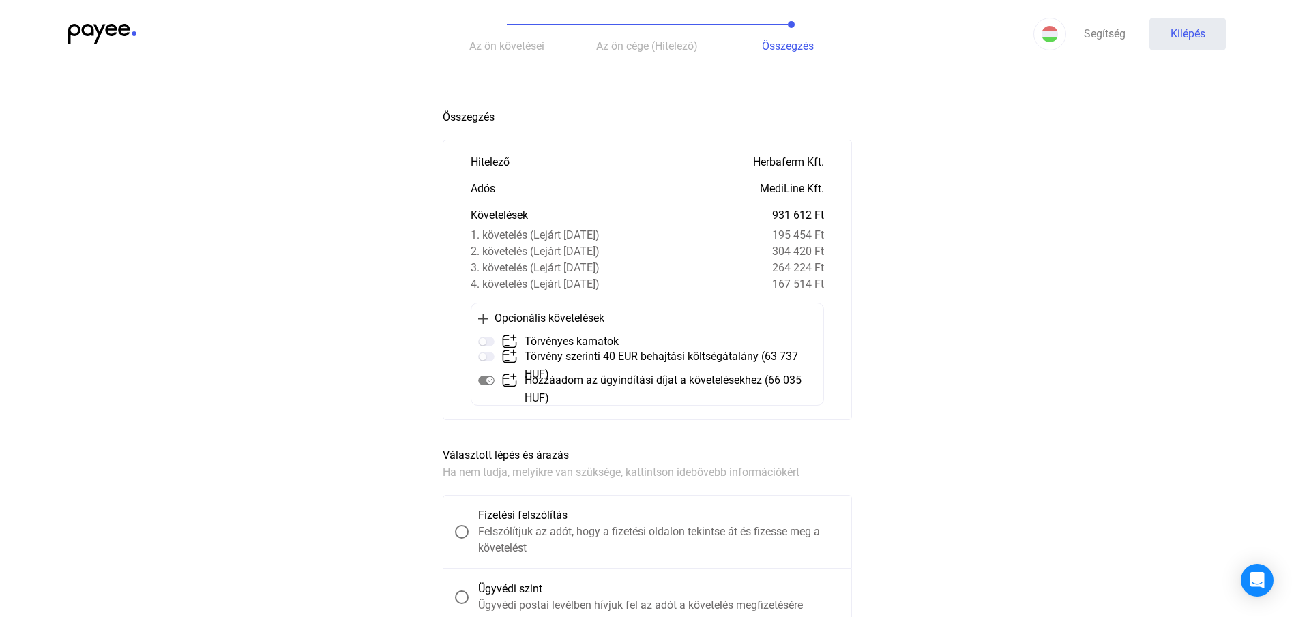
click at [521, 254] on font "2. követelés (Lejárt 2025.07.04.)" at bounding box center [535, 251] width 129 height 13
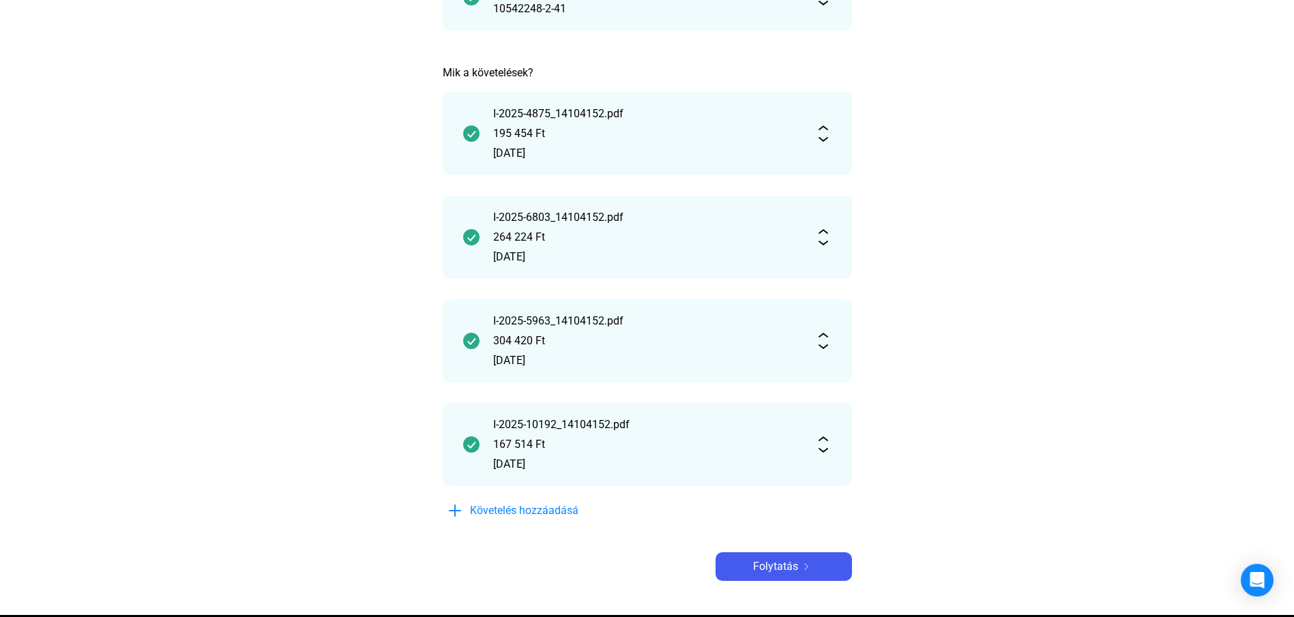
scroll to position [406, 0]
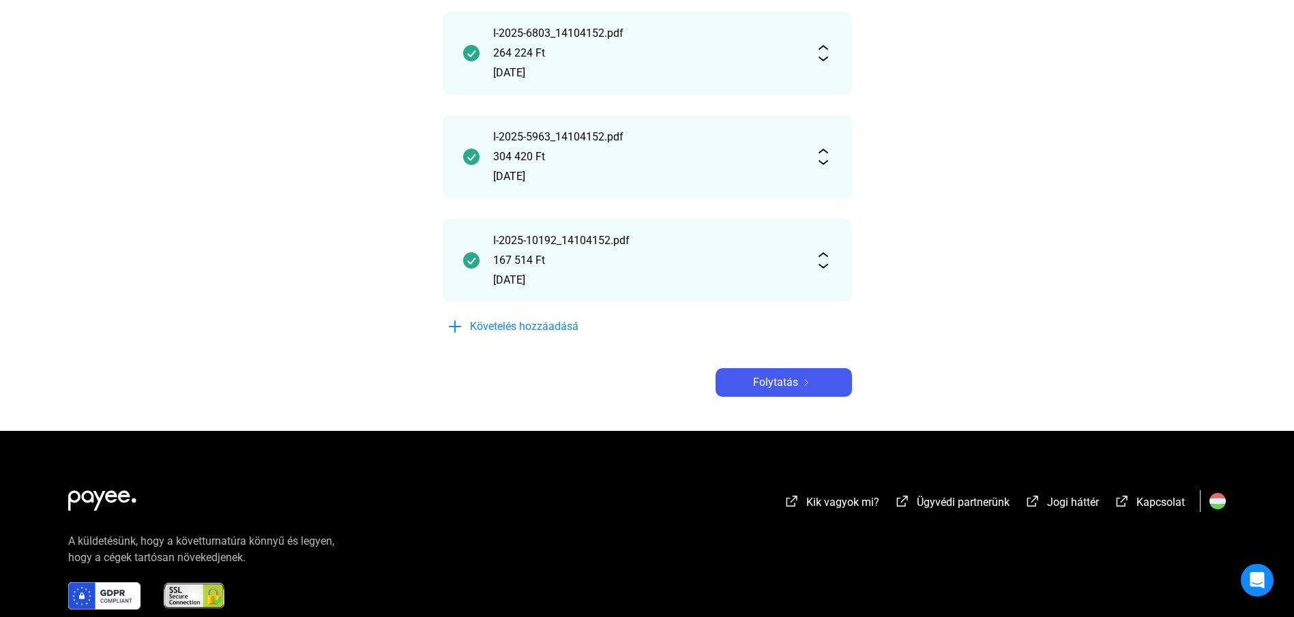
click at [817, 257] on img at bounding box center [823, 260] width 16 height 16
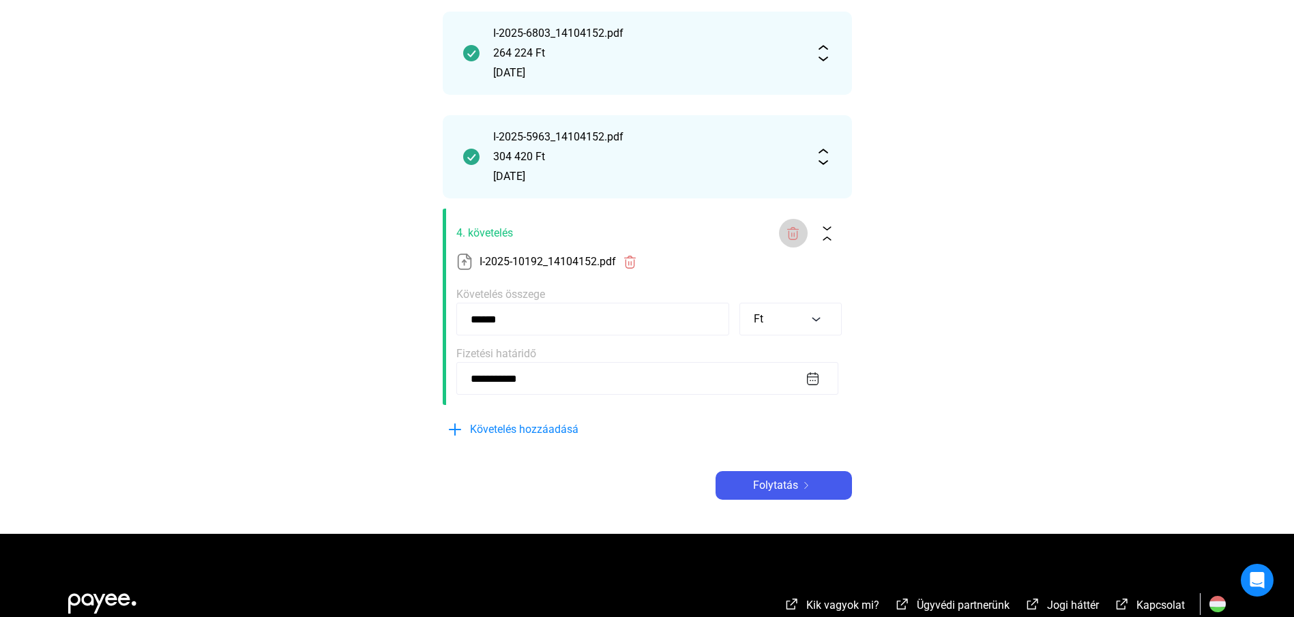
click at [790, 226] on img at bounding box center [793, 233] width 14 height 14
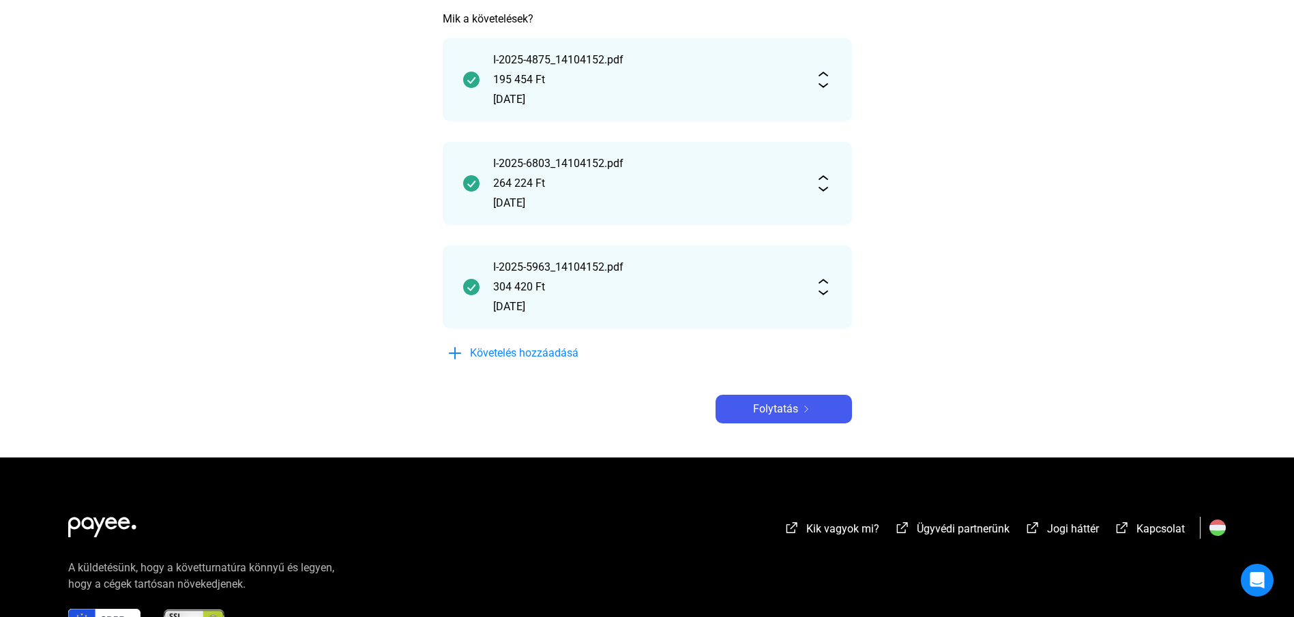
scroll to position [307, 0]
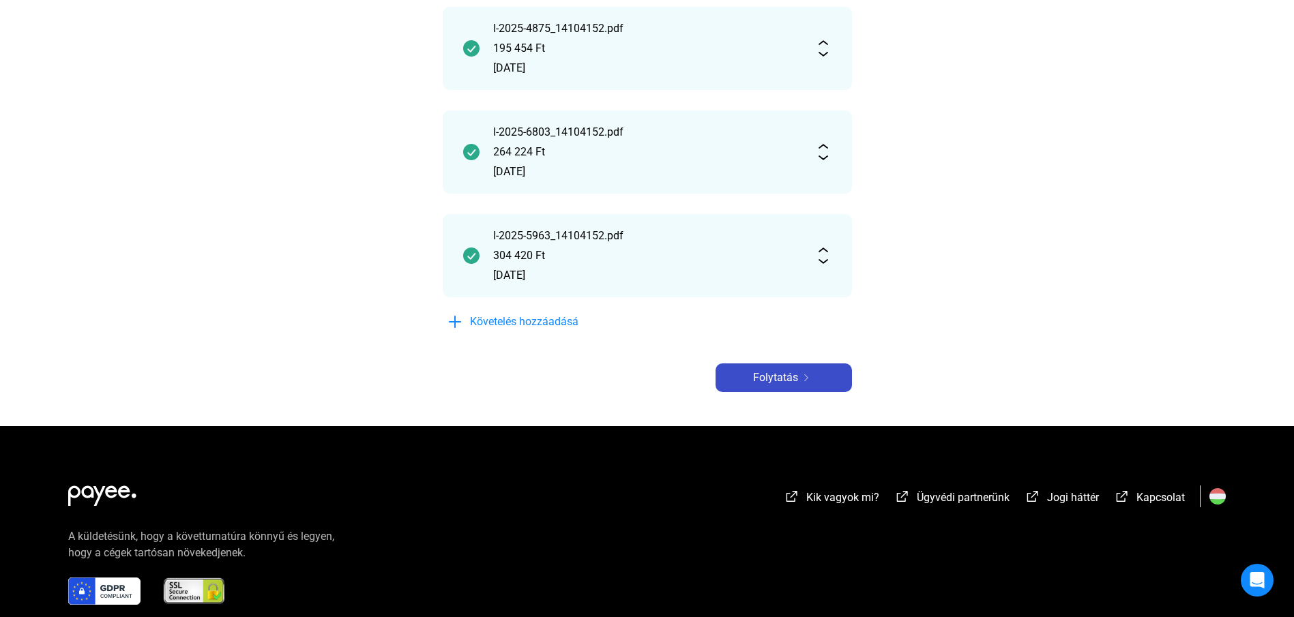
click at [781, 382] on font "Folytatás" at bounding box center [775, 377] width 45 height 13
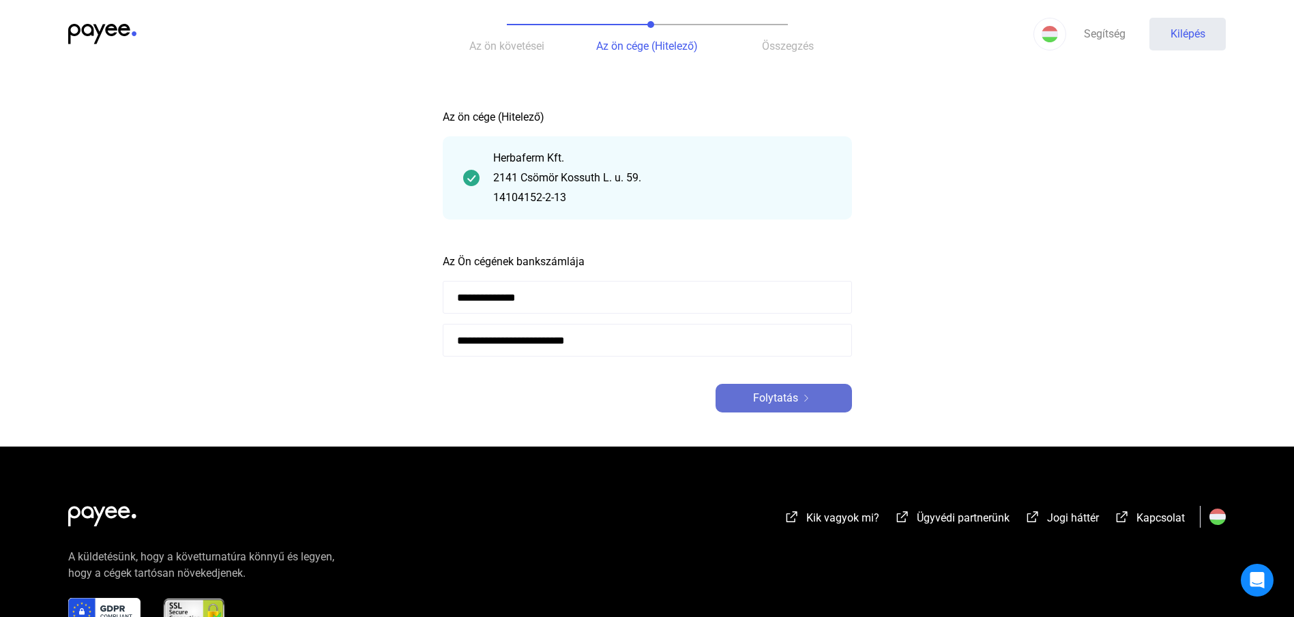
click at [786, 400] on font "Folytatás" at bounding box center [775, 397] width 45 height 13
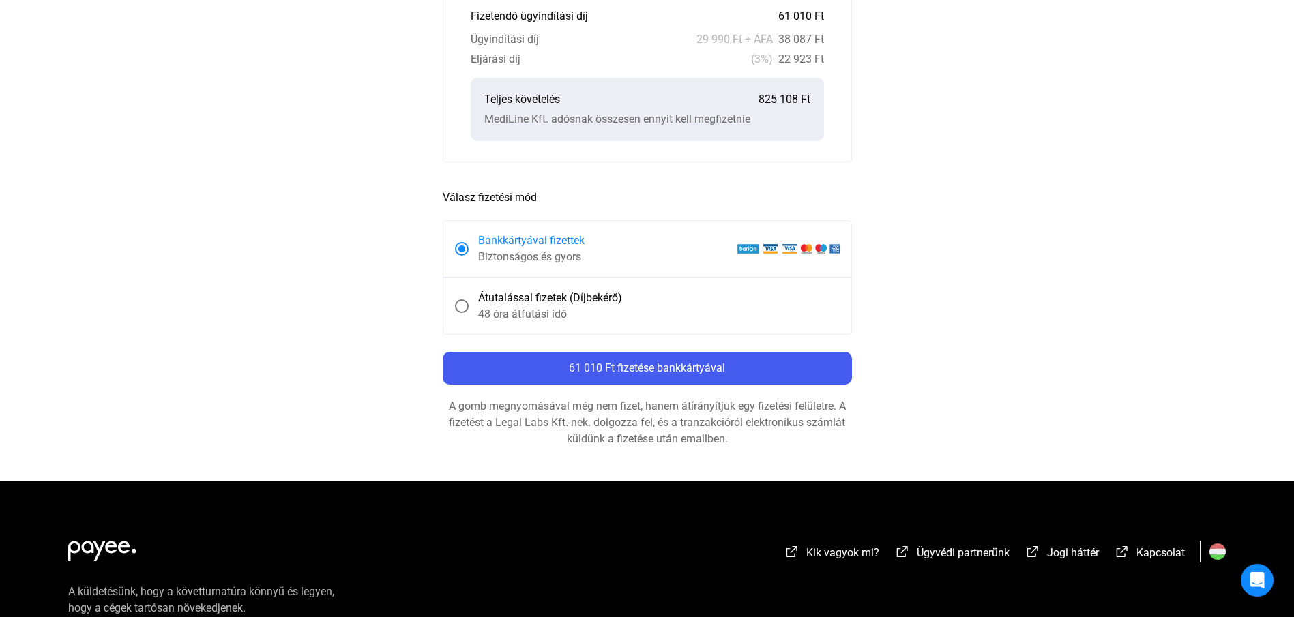
scroll to position [716, 0]
